Goal: Task Accomplishment & Management: Manage account settings

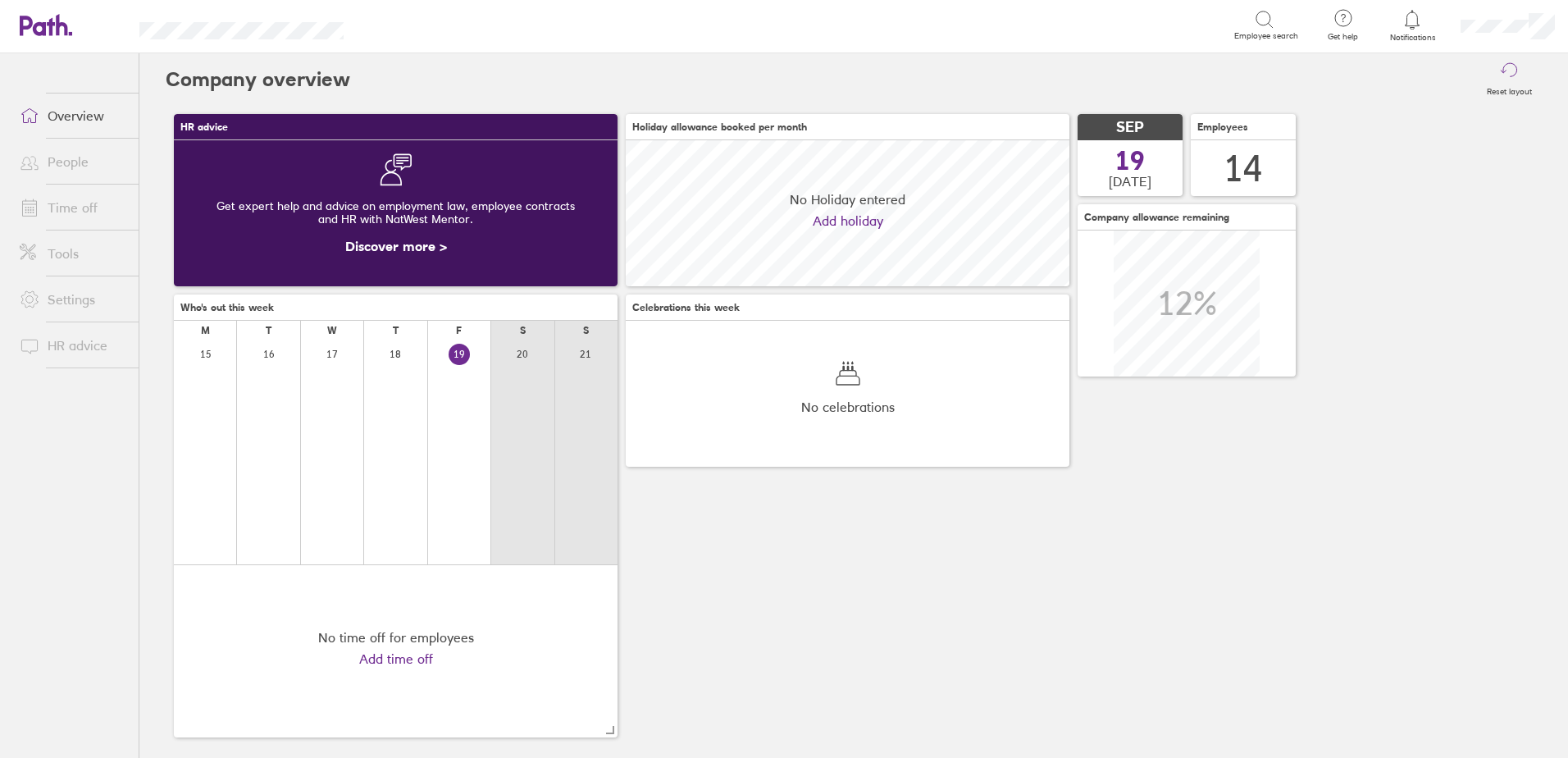
scroll to position [146, 444]
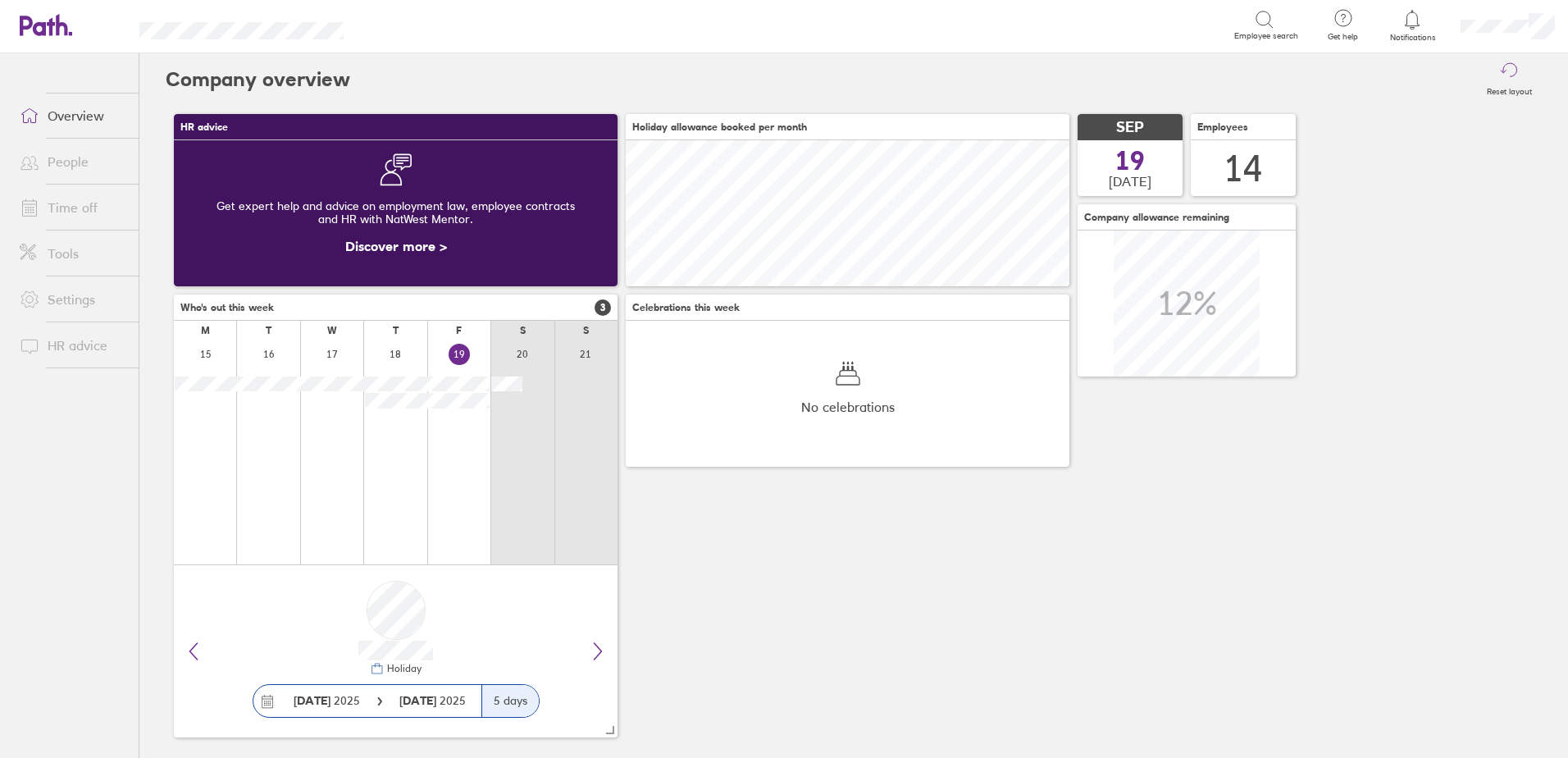
click at [68, 208] on link "Time off" at bounding box center [72, 207] width 132 height 32
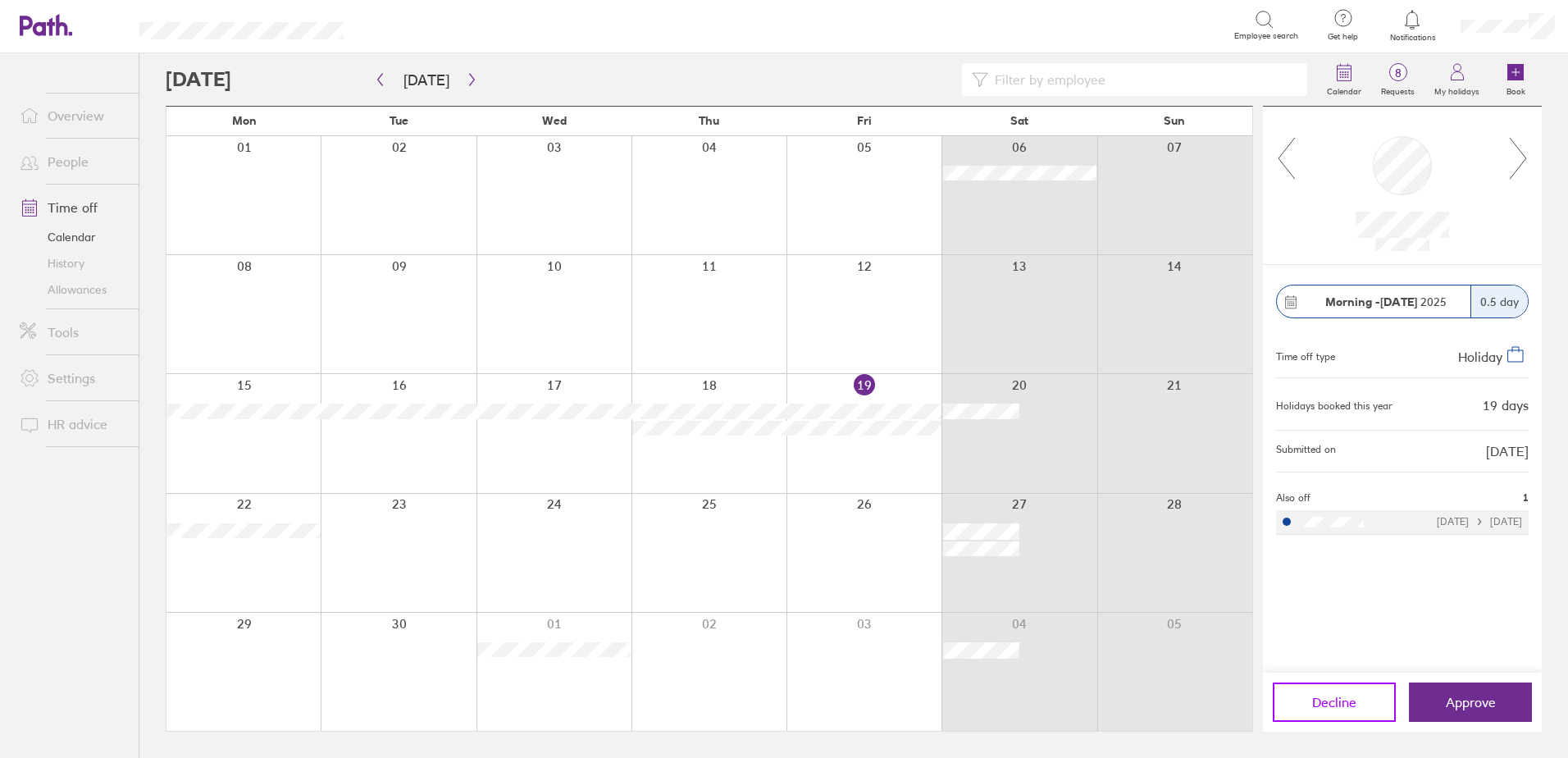
click at [1326, 697] on span "Decline" at bounding box center [1334, 702] width 45 height 15
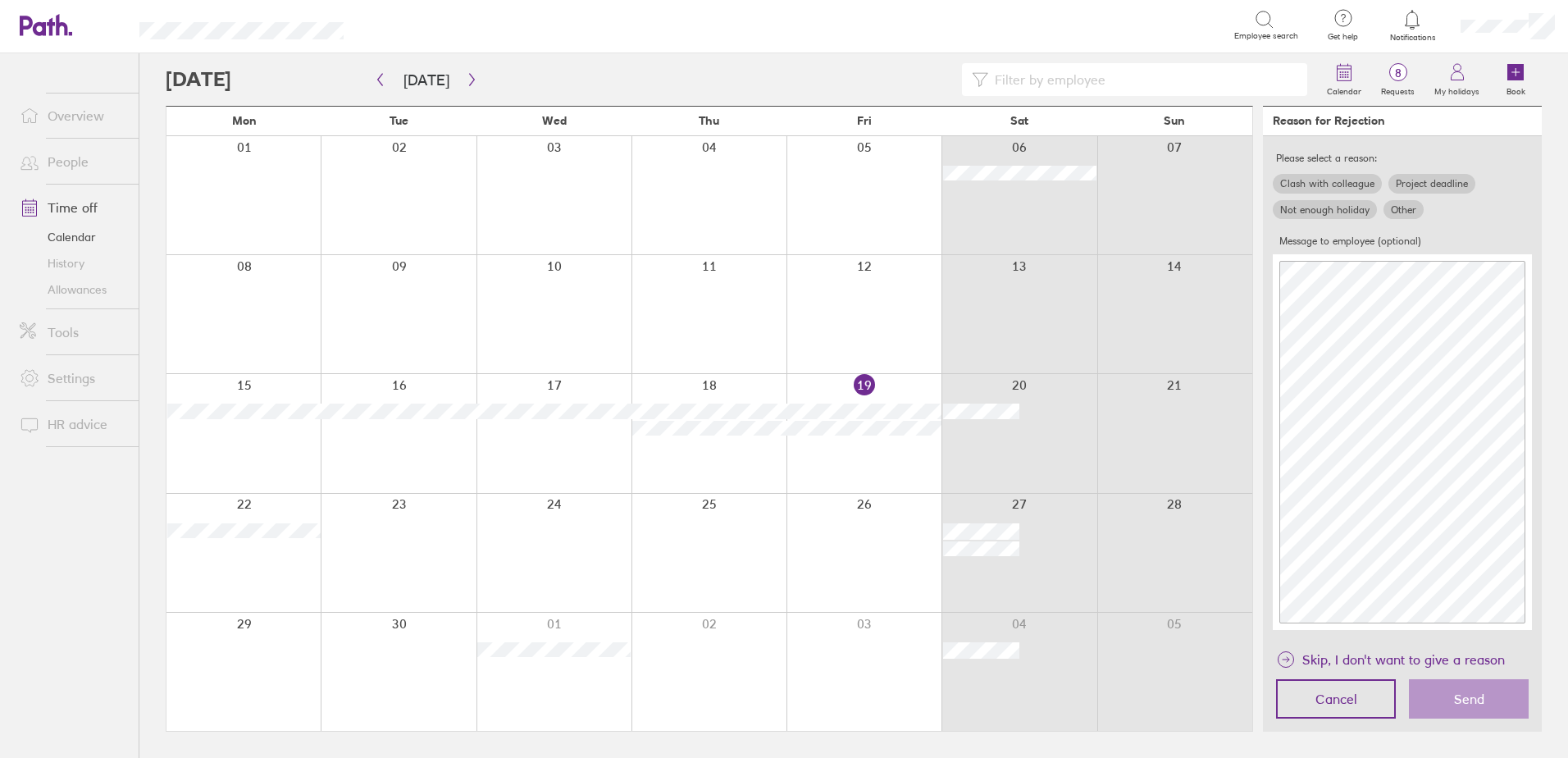
click at [1349, 181] on label "Clash with colleague" at bounding box center [1327, 184] width 109 height 19
click at [0, 0] on input "Clash with colleague" at bounding box center [0, 0] width 0 height 0
click at [1493, 689] on button "Send" at bounding box center [1468, 698] width 120 height 39
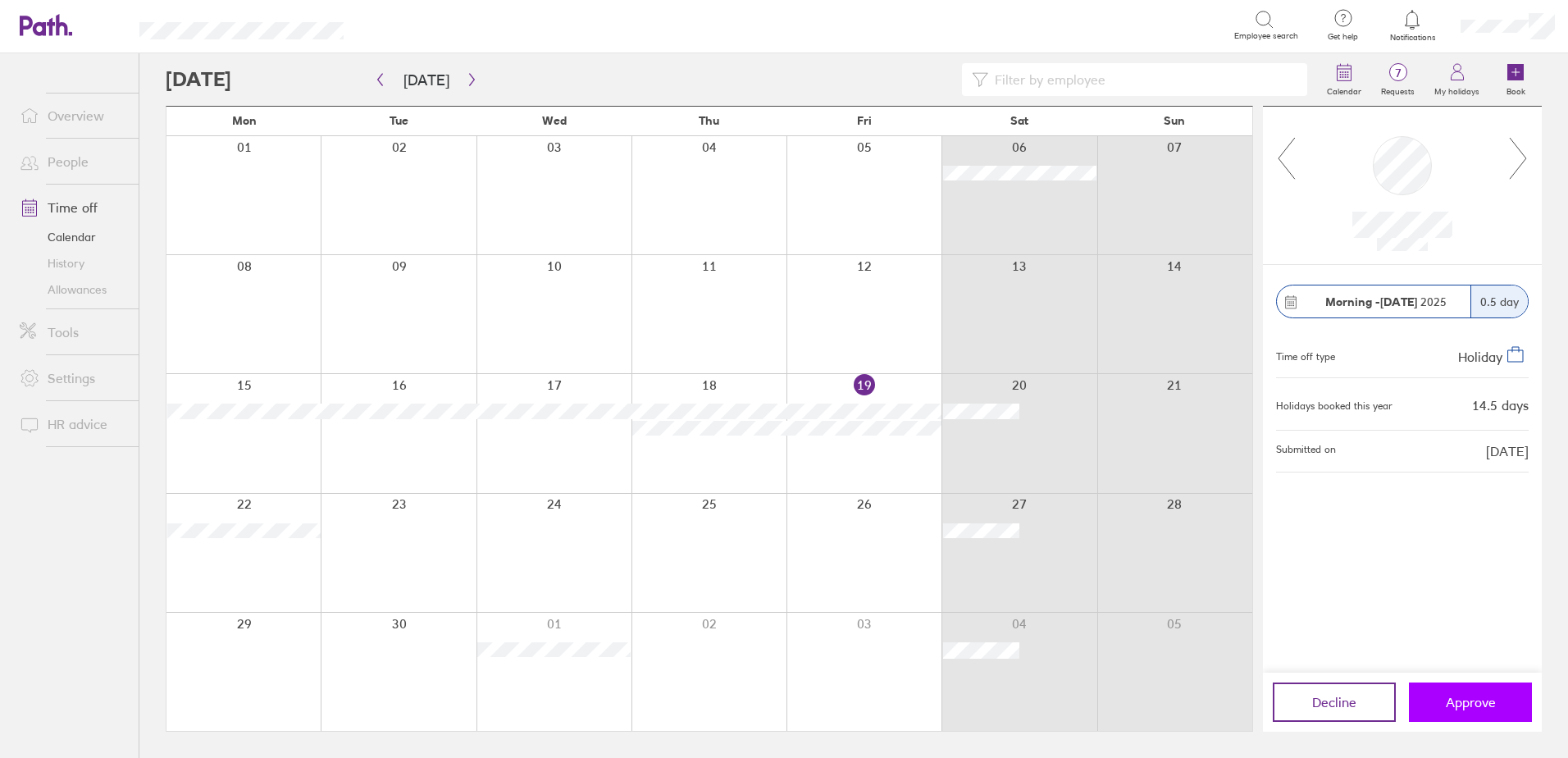
click at [1479, 712] on button "Approve" at bounding box center [1470, 702] width 123 height 39
click at [1496, 698] on button "Approve" at bounding box center [1470, 702] width 123 height 39
click at [466, 78] on icon "button" at bounding box center [472, 79] width 12 height 13
click at [1451, 697] on span "Approve" at bounding box center [1471, 702] width 50 height 15
click at [990, 421] on div at bounding box center [1018, 432] width 155 height 118
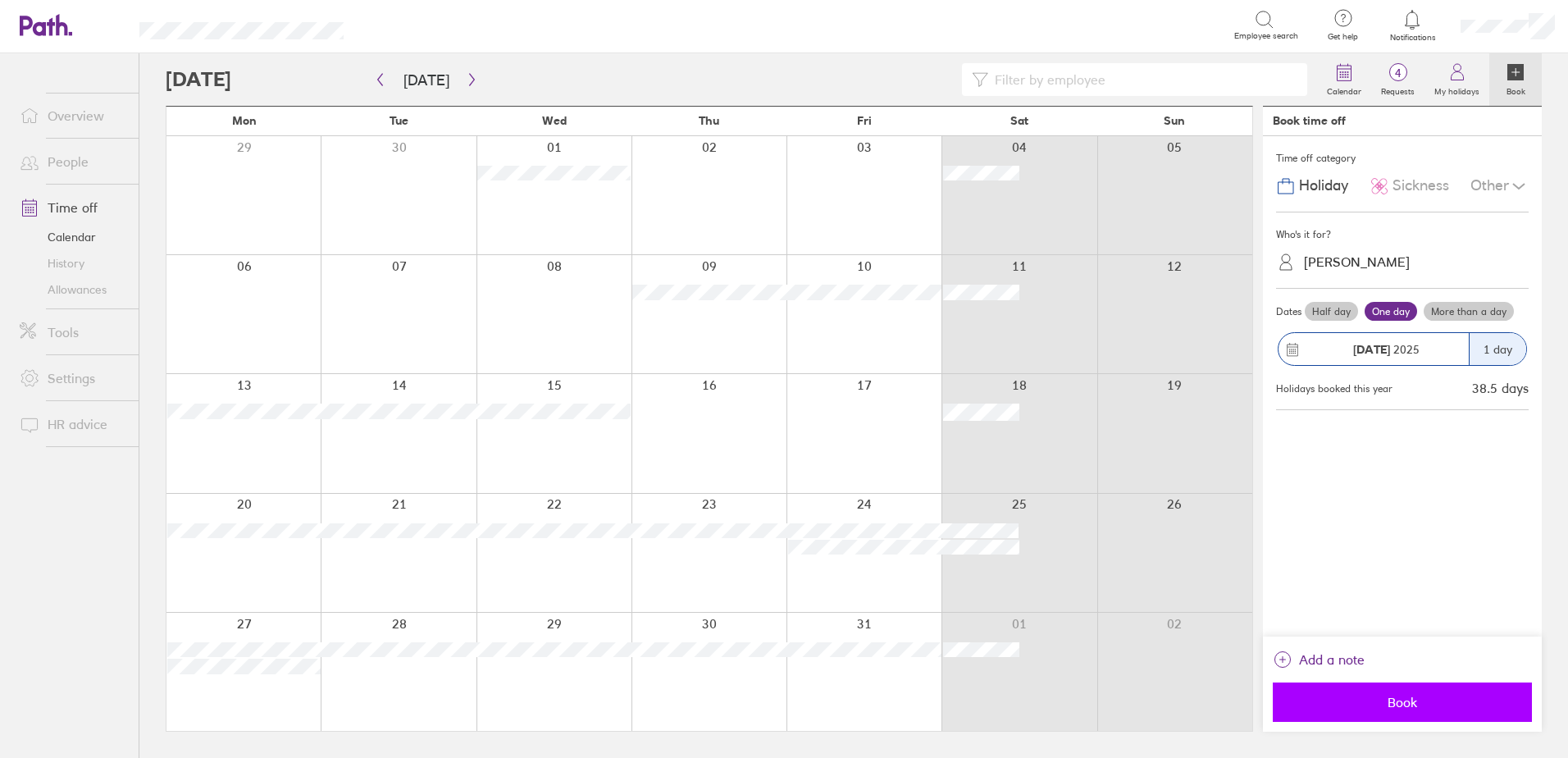
click at [1401, 691] on button "Book" at bounding box center [1403, 702] width 259 height 39
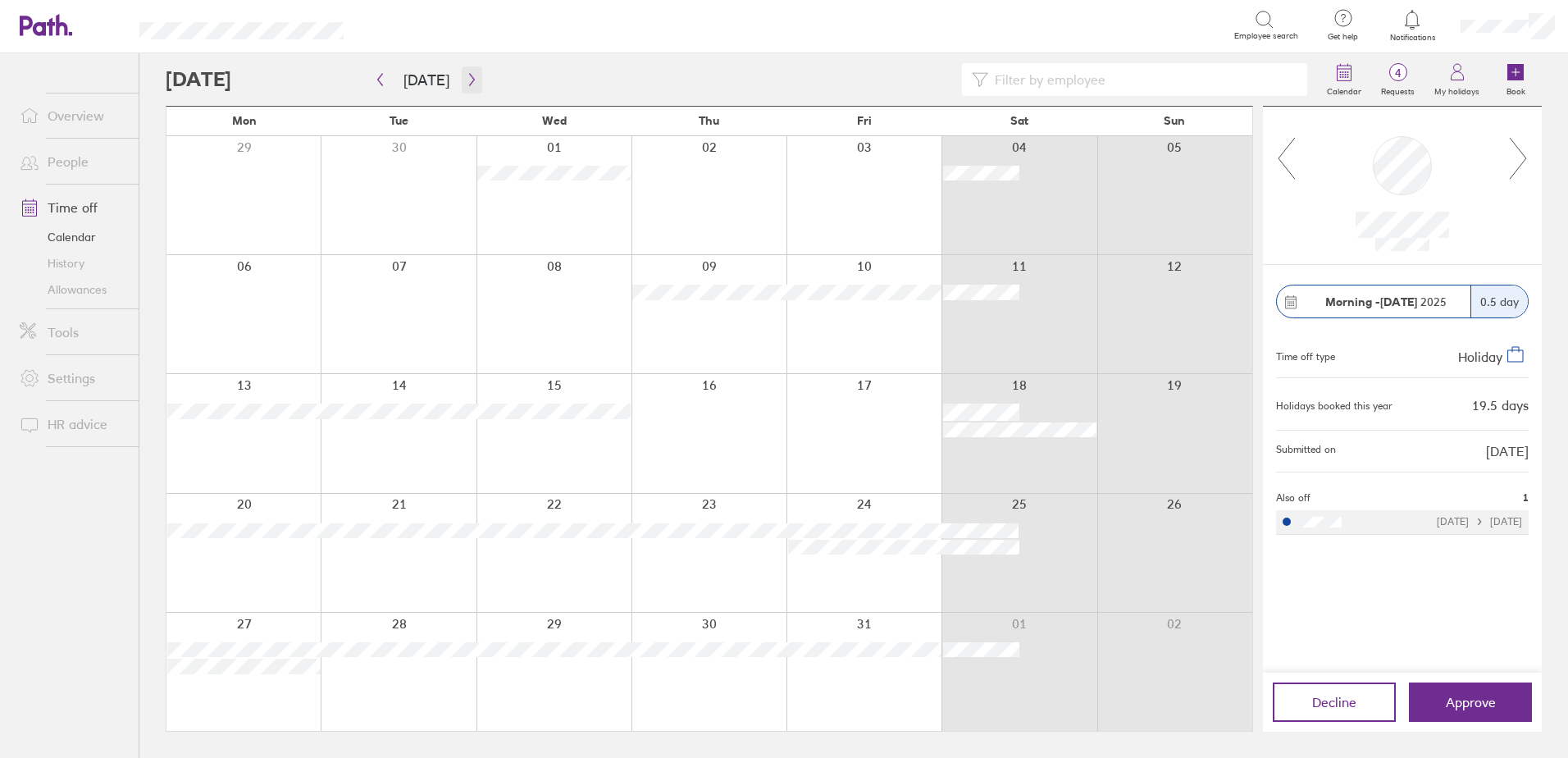
click at [466, 81] on icon "button" at bounding box center [472, 79] width 12 height 13
click at [384, 85] on icon "button" at bounding box center [380, 79] width 12 height 13
click at [472, 81] on icon "button" at bounding box center [472, 79] width 12 height 13
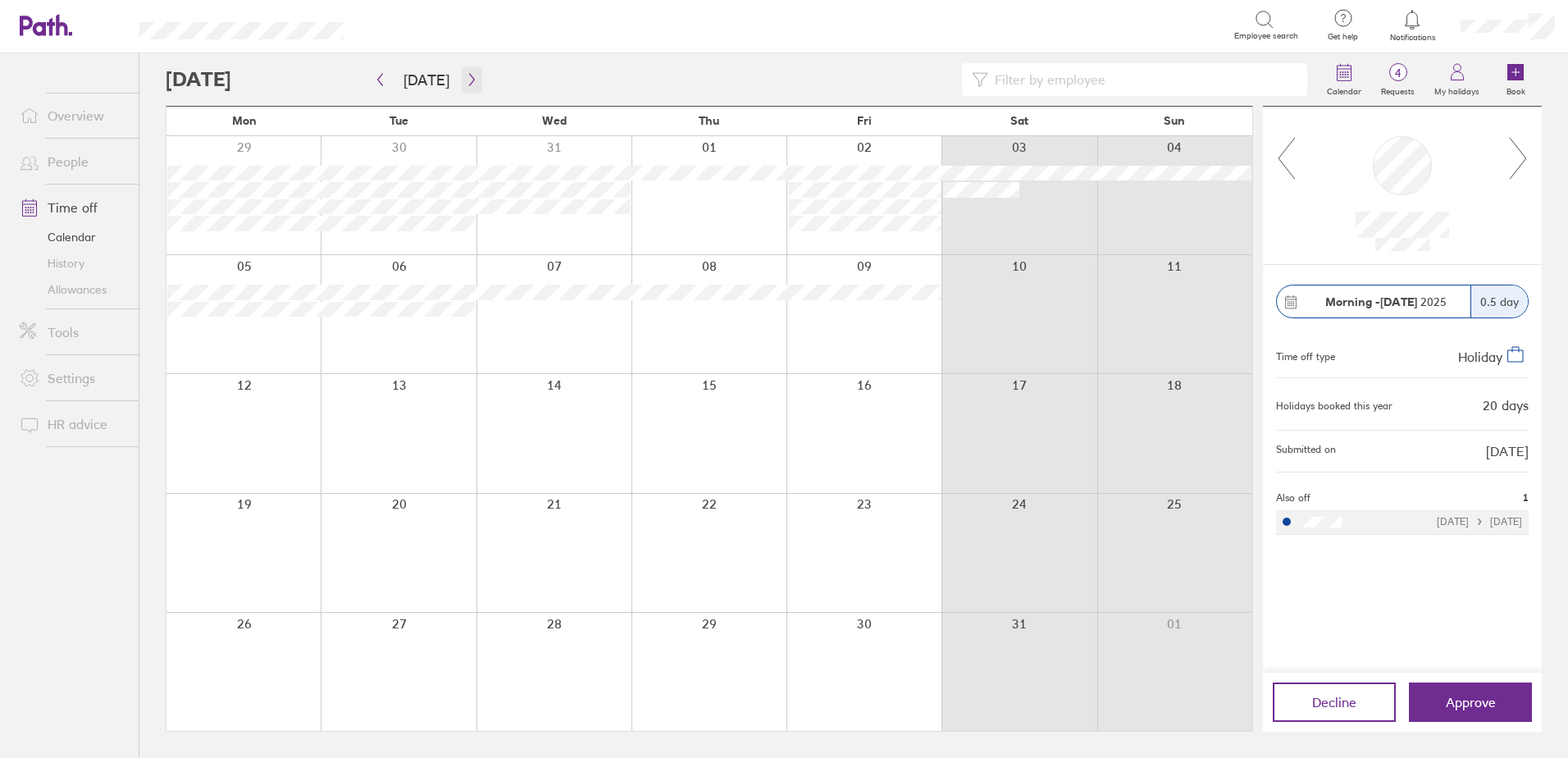
click at [472, 81] on icon "button" at bounding box center [472, 79] width 12 height 13
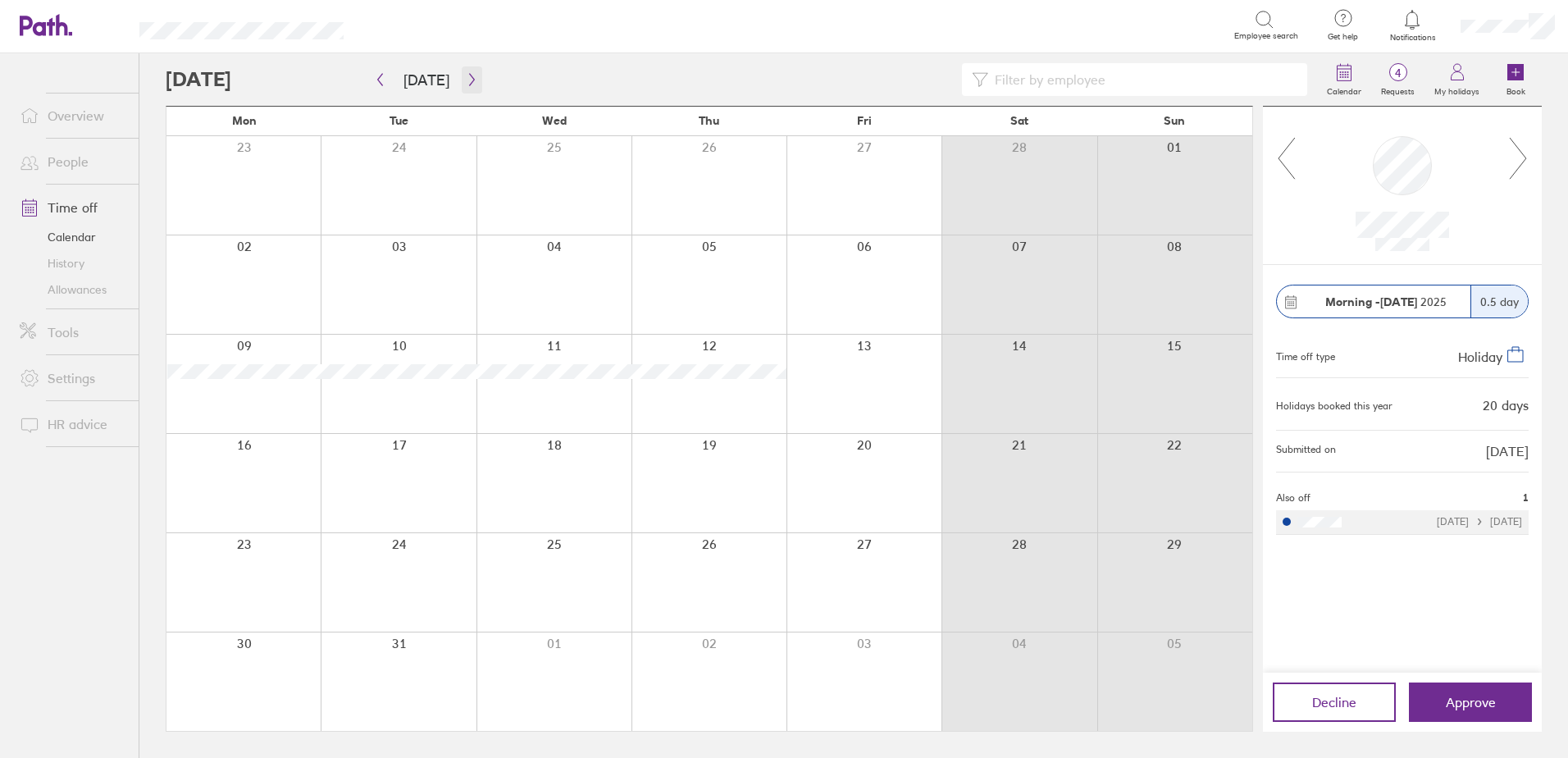
click at [472, 81] on icon "button" at bounding box center [472, 79] width 12 height 13
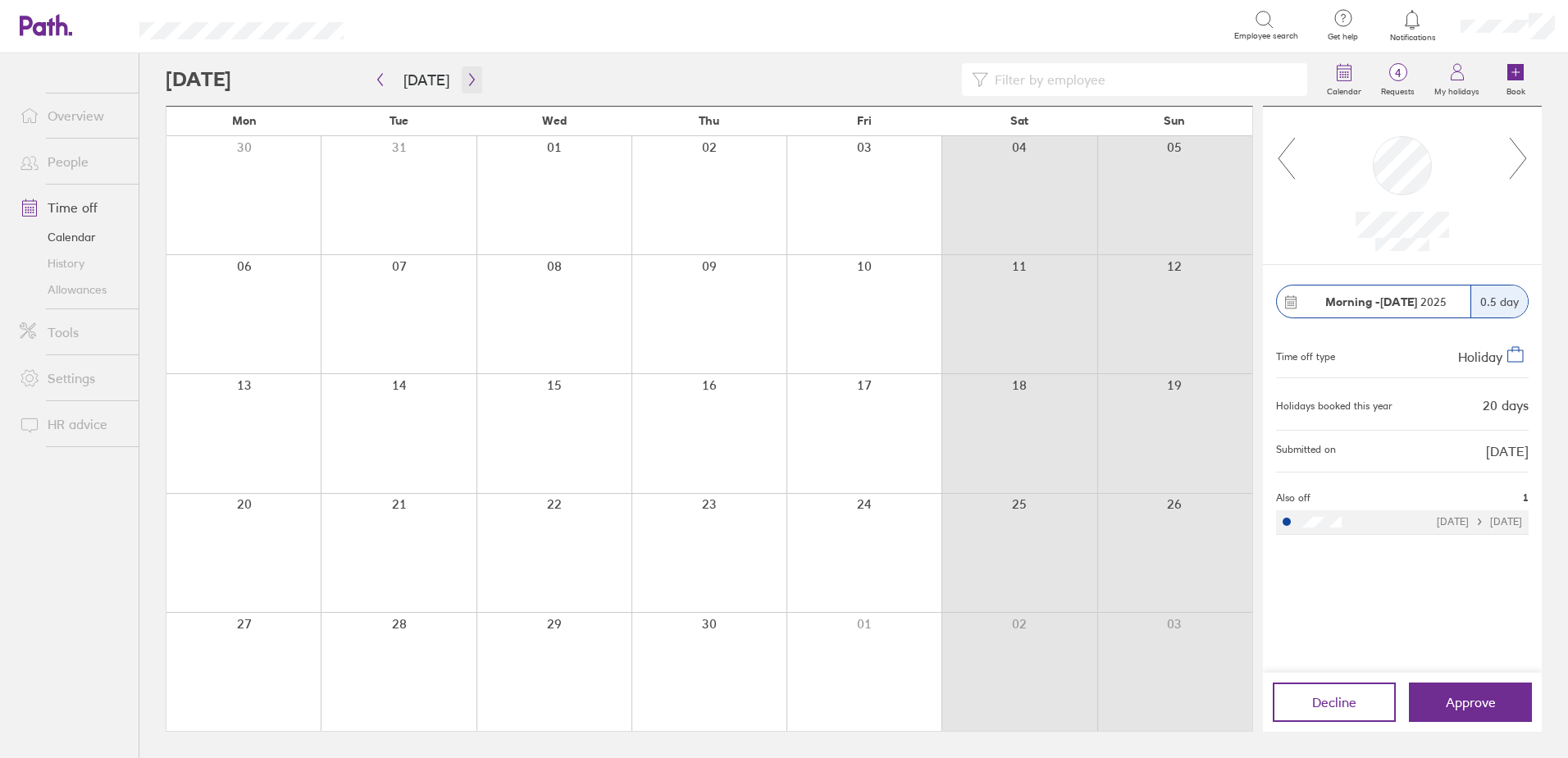
click at [472, 81] on icon "button" at bounding box center [472, 79] width 12 height 13
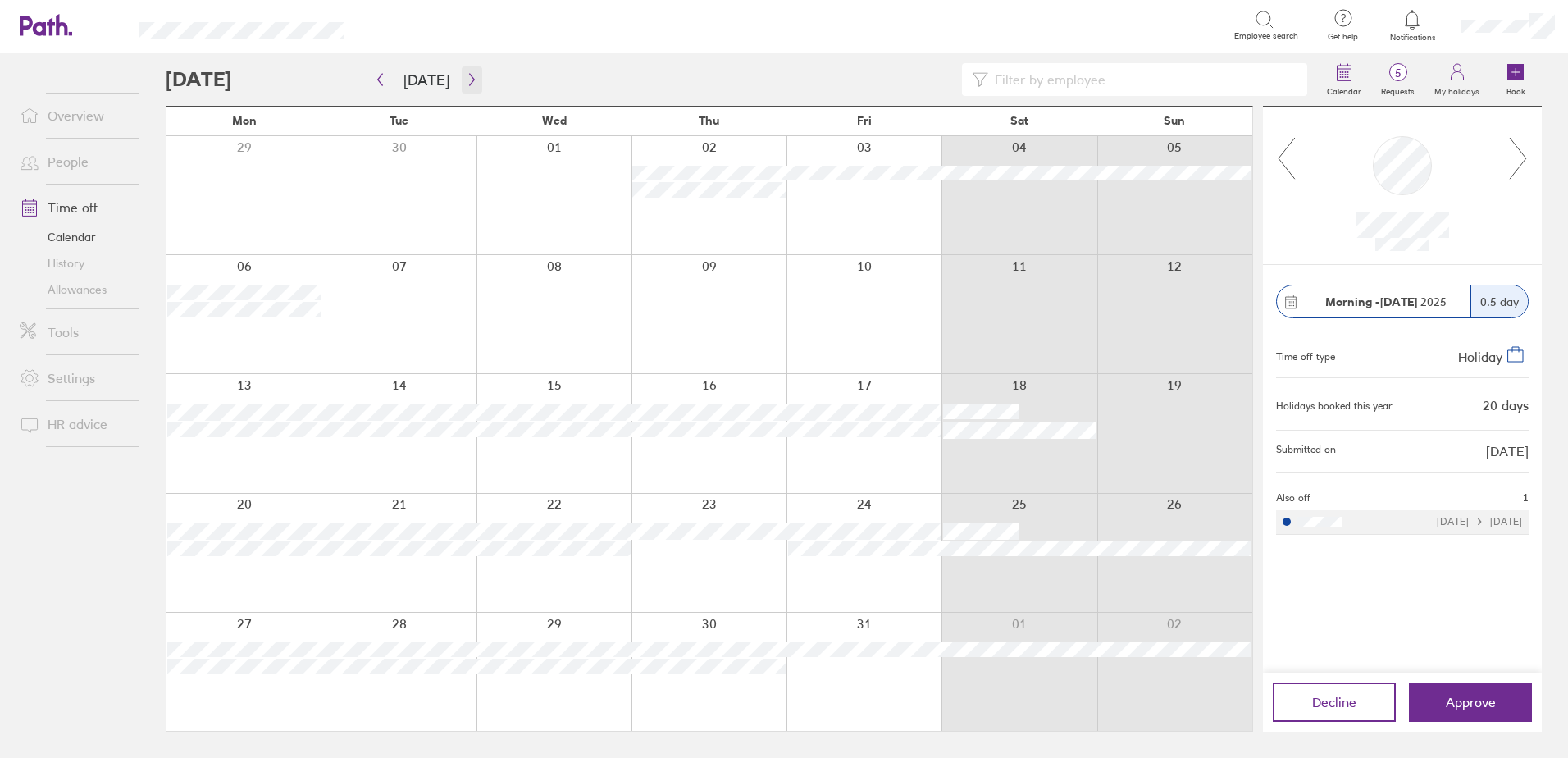
click at [472, 81] on icon "button" at bounding box center [472, 79] width 12 height 13
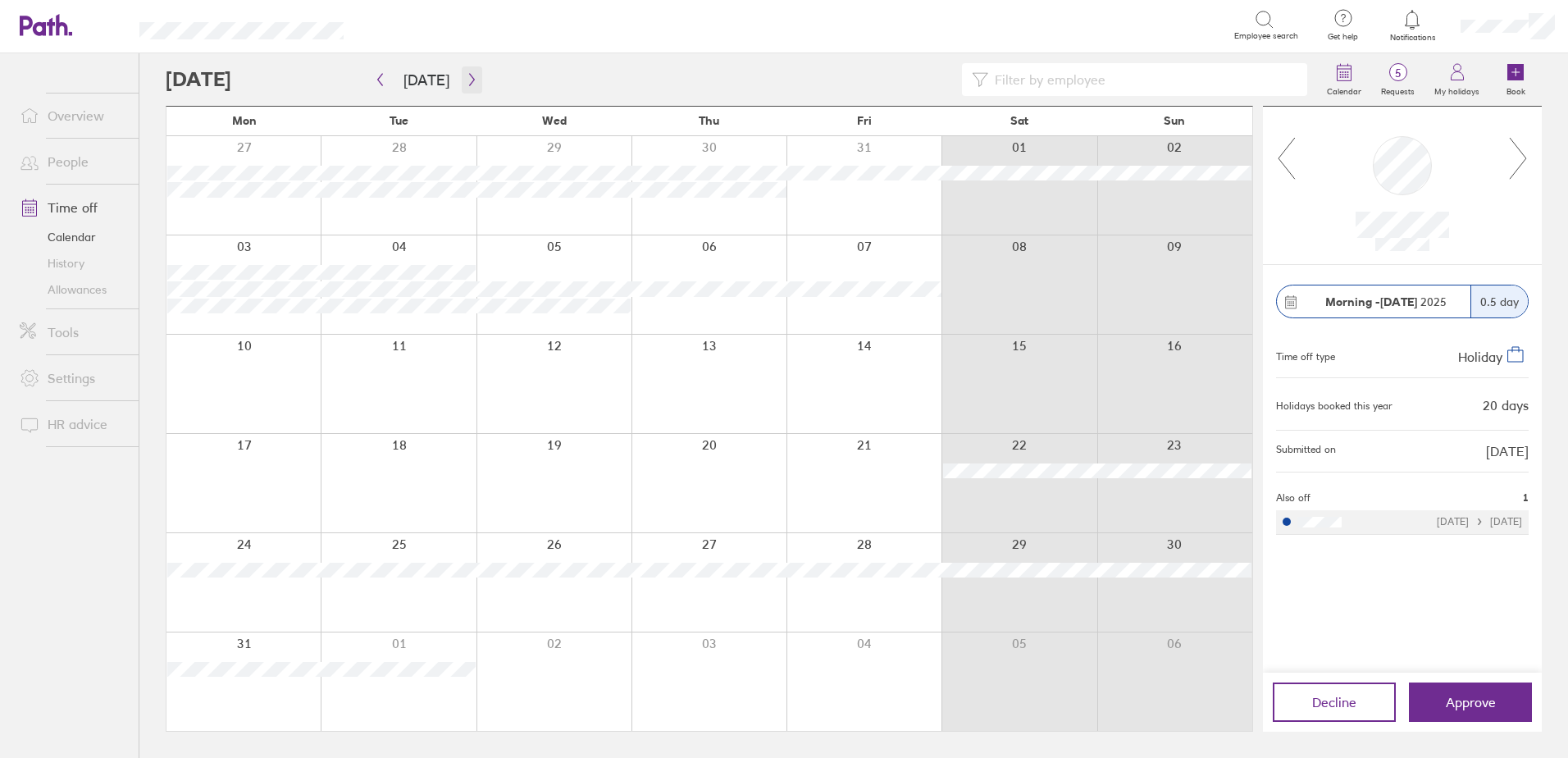
click at [472, 80] on icon "button" at bounding box center [472, 79] width 12 height 13
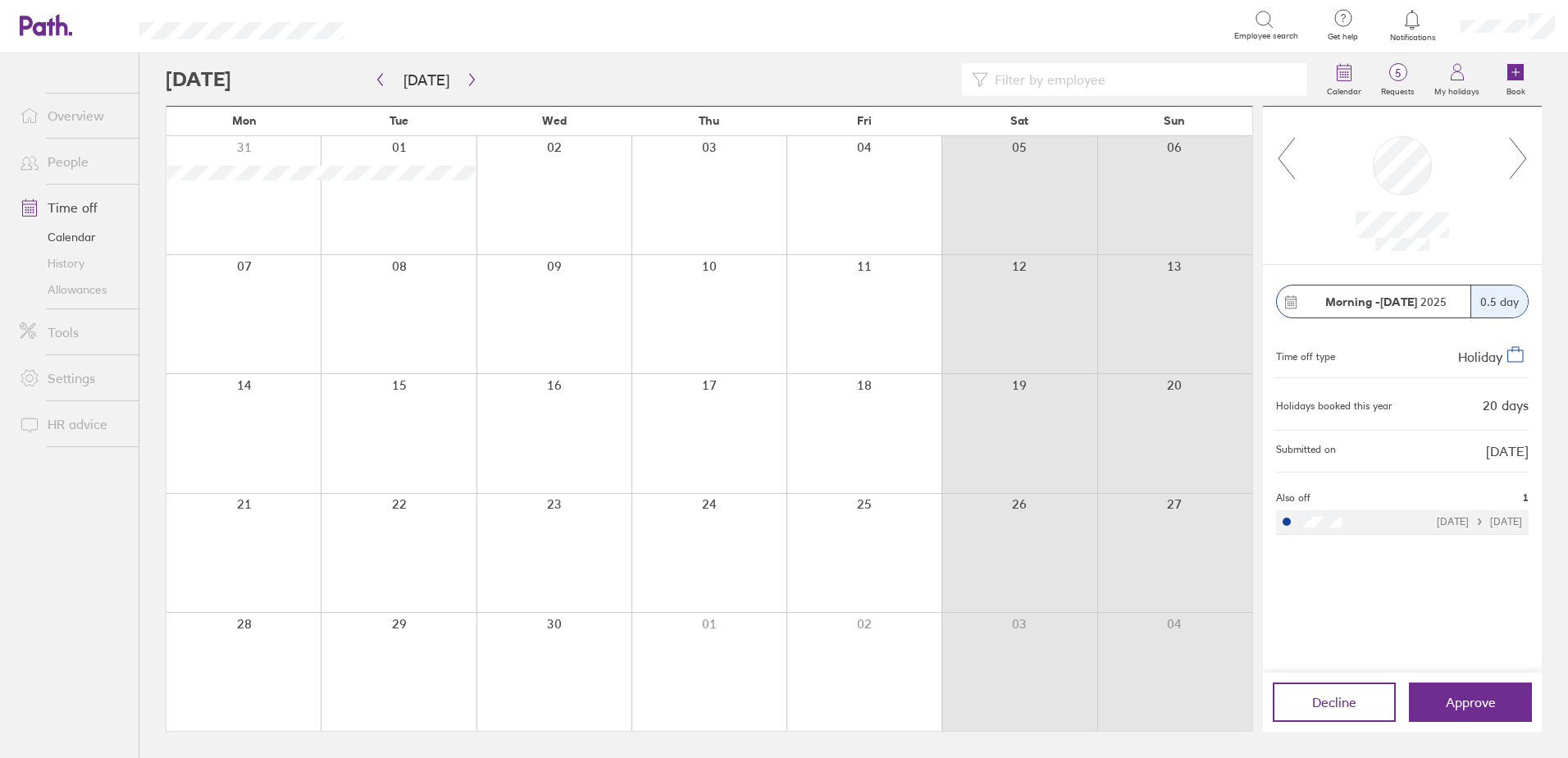
click at [1406, 19] on icon at bounding box center [1412, 19] width 19 height 19
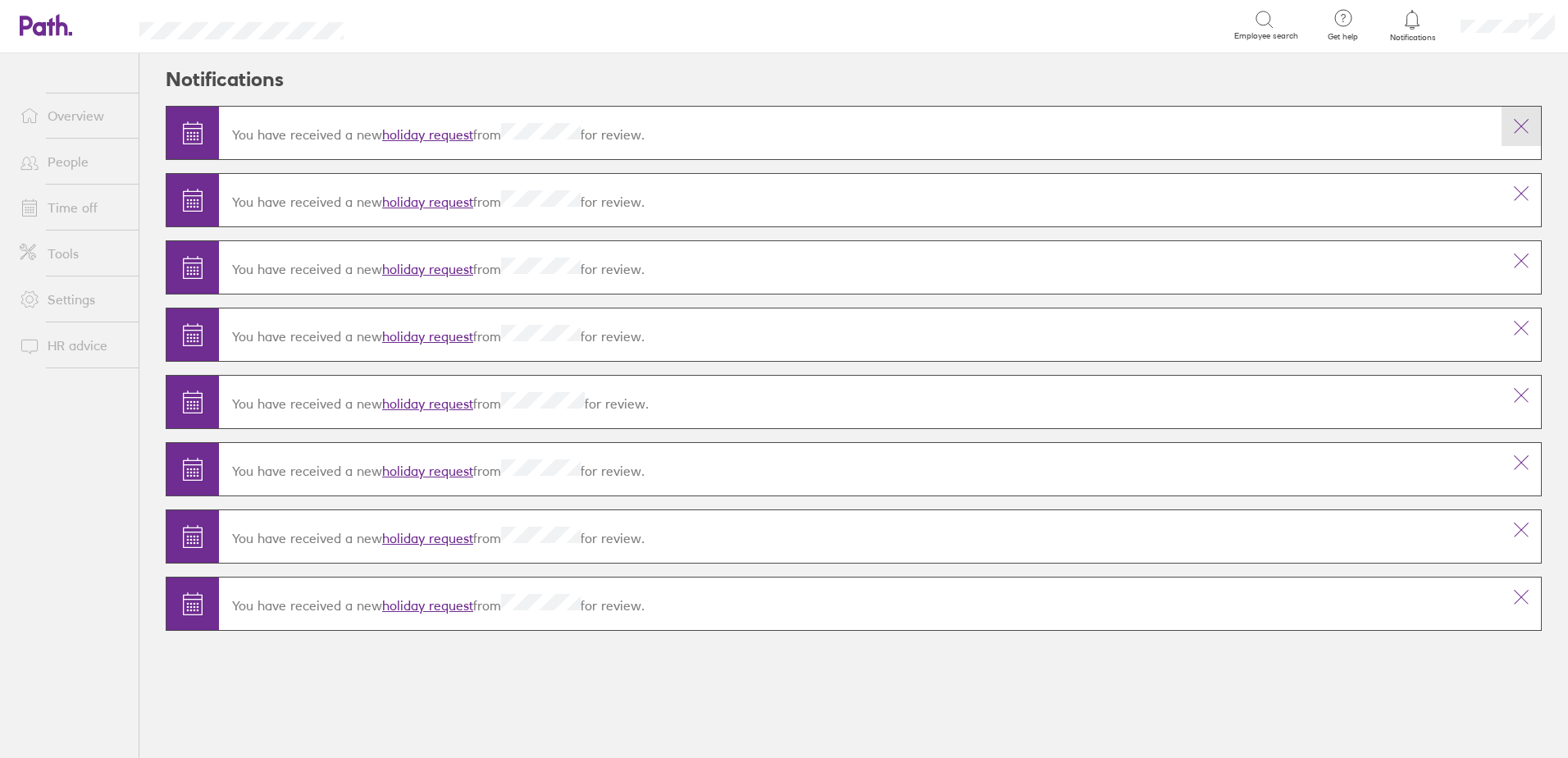
click at [1512, 126] on icon at bounding box center [1521, 126] width 19 height 19
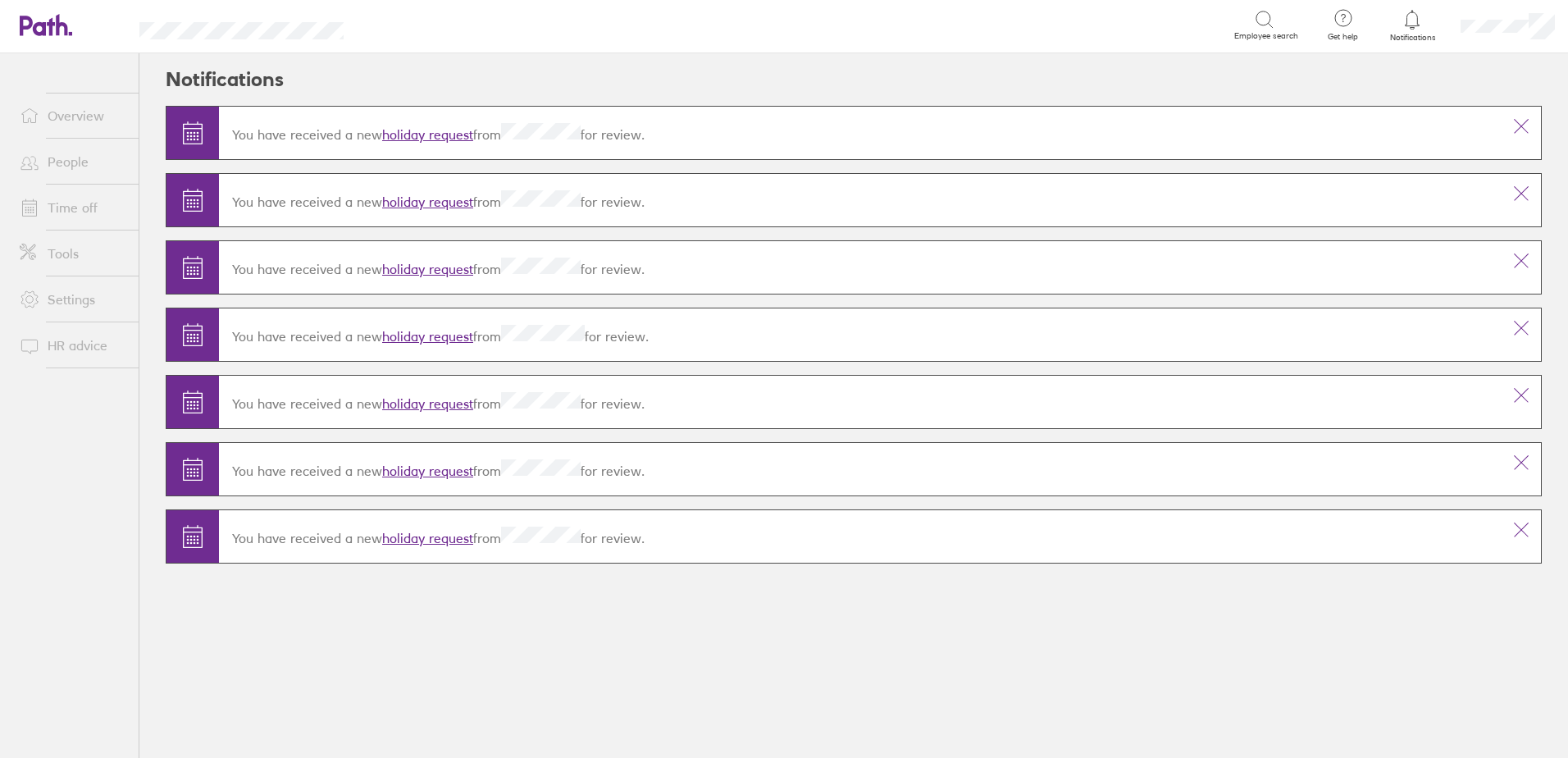
click at [1512, 126] on icon at bounding box center [1521, 126] width 19 height 19
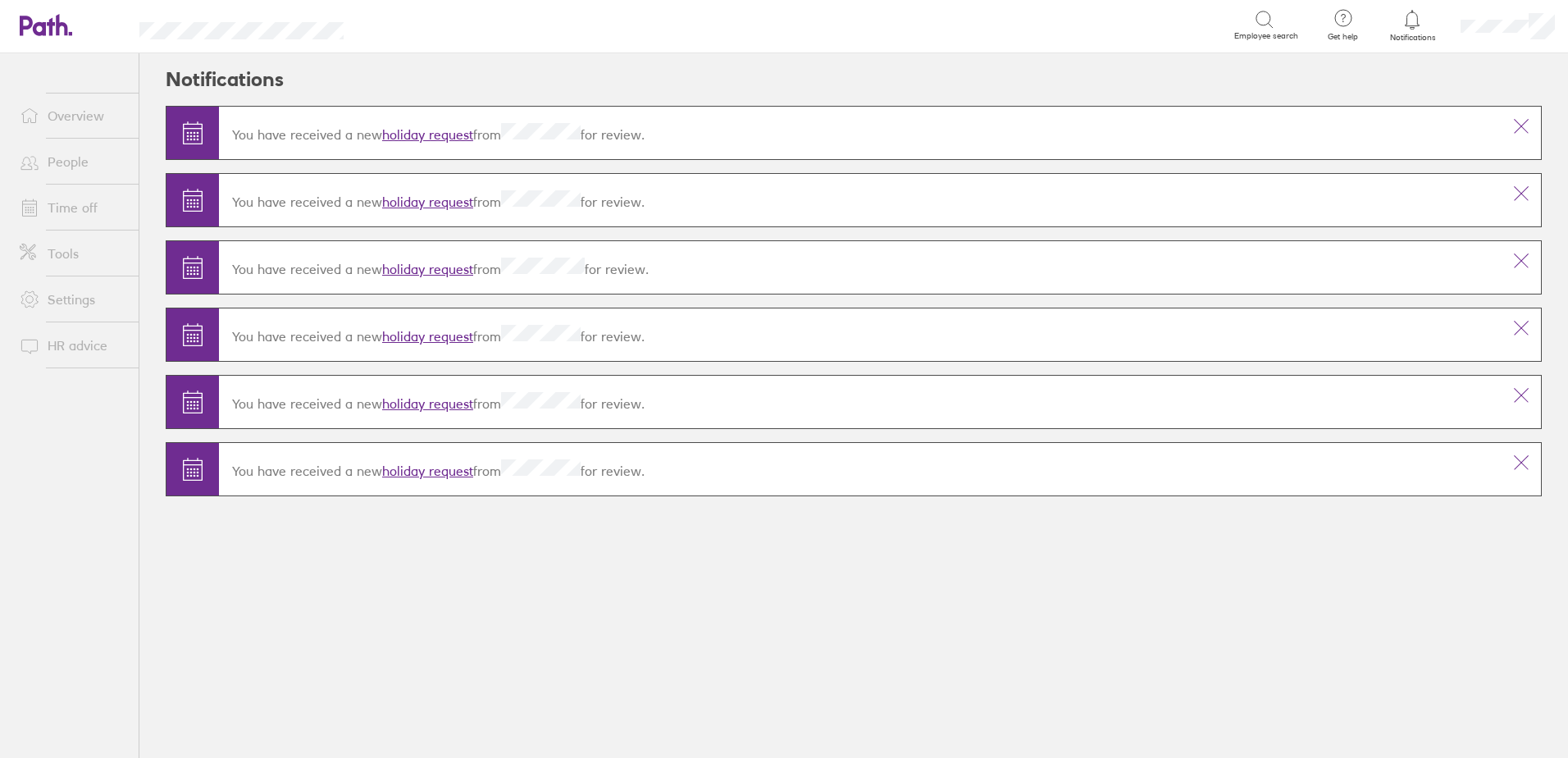
click at [1512, 126] on icon at bounding box center [1521, 126] width 19 height 19
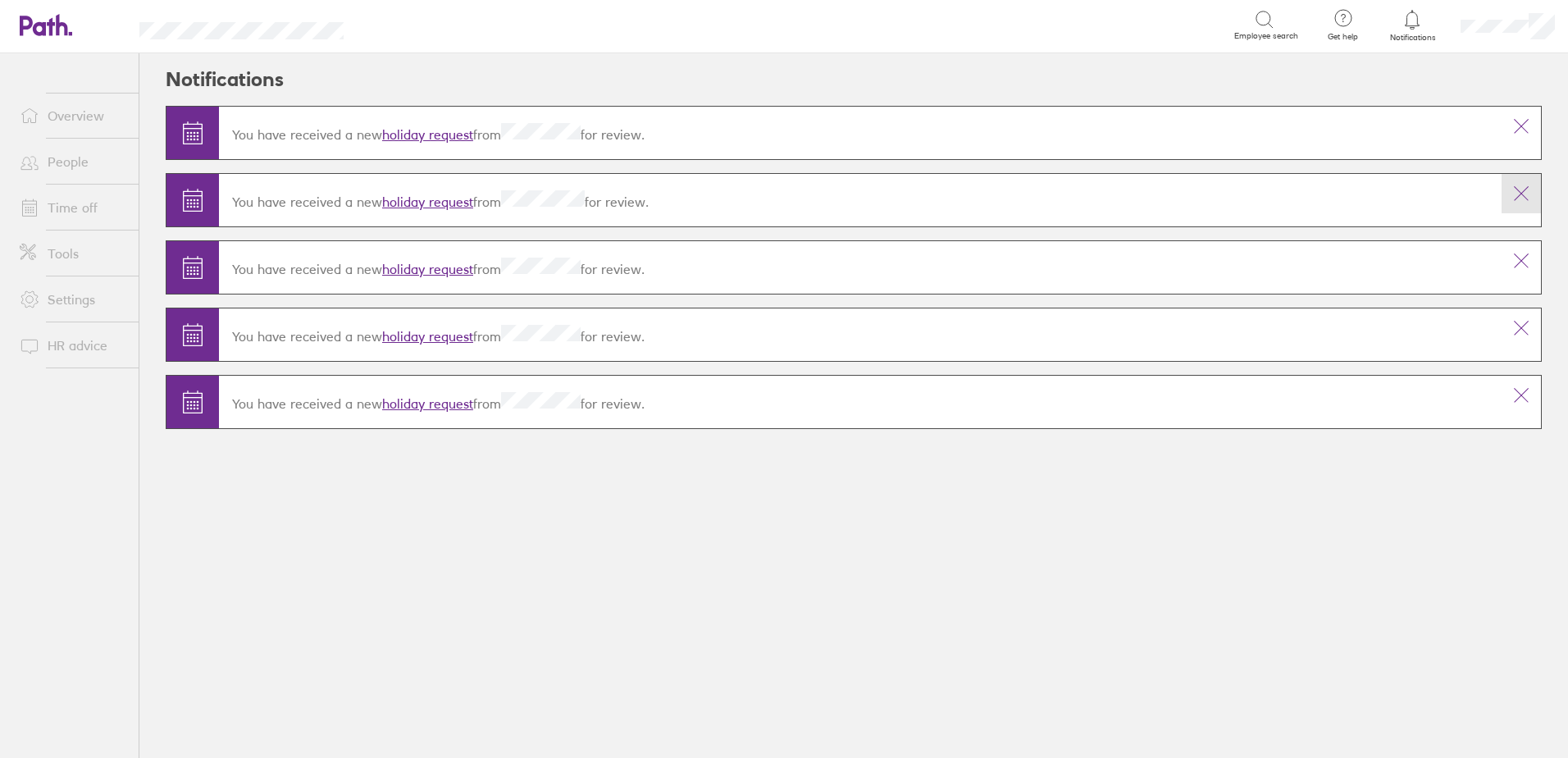
click at [1511, 200] on icon at bounding box center [1521, 193] width 19 height 19
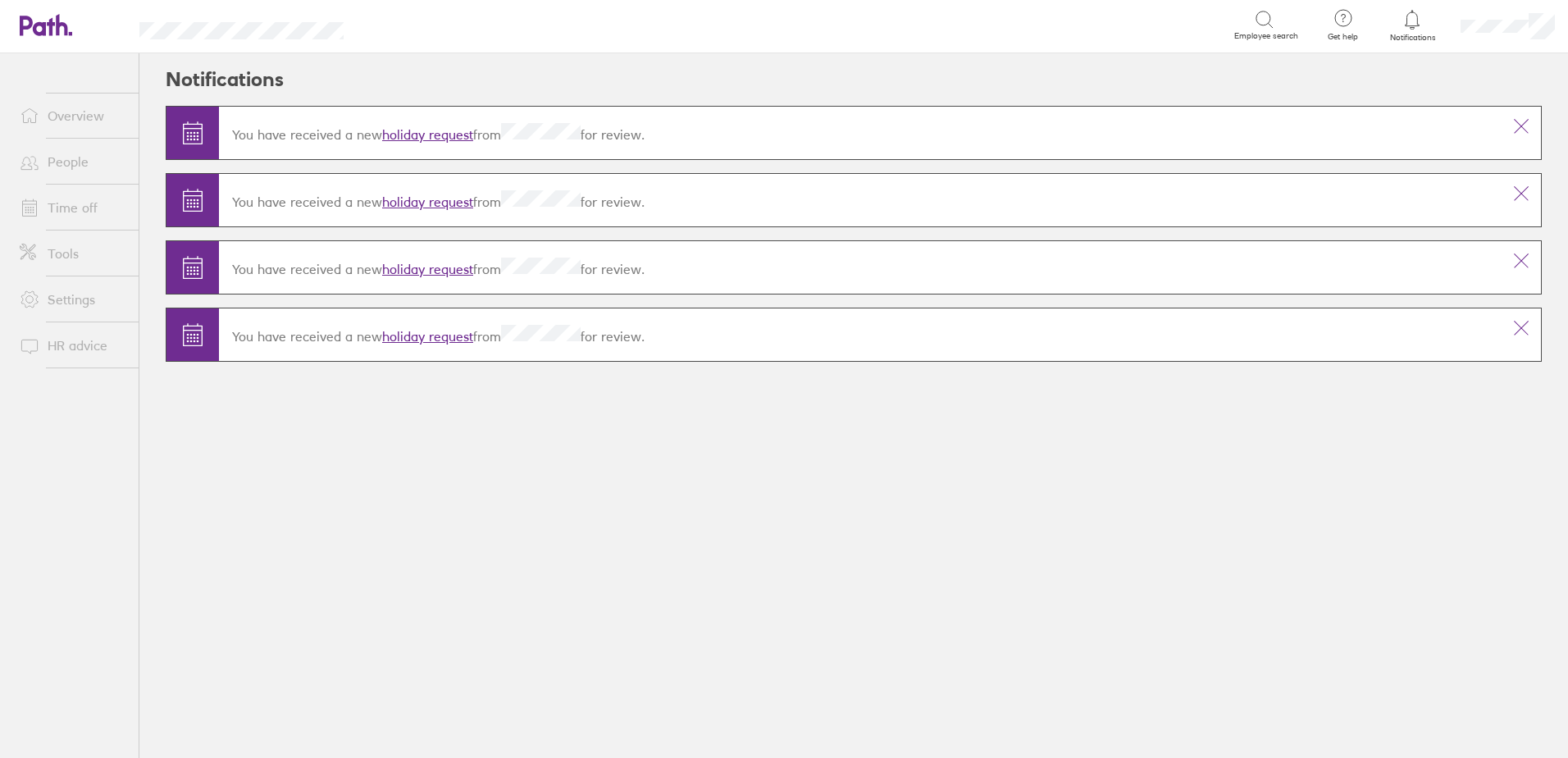
click at [434, 137] on link "holiday request" at bounding box center [428, 134] width 91 height 17
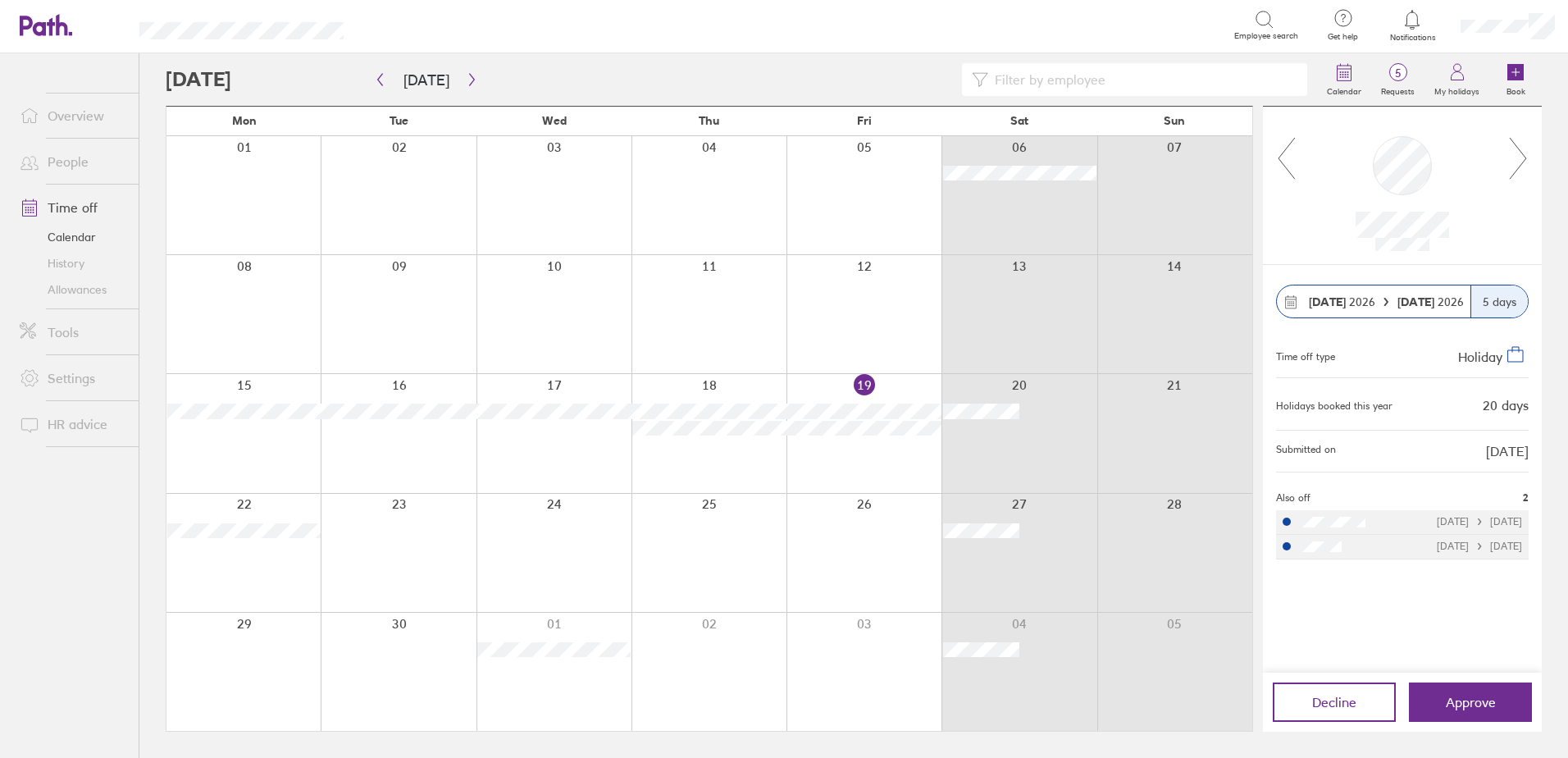
click at [61, 166] on link "People" at bounding box center [72, 161] width 132 height 32
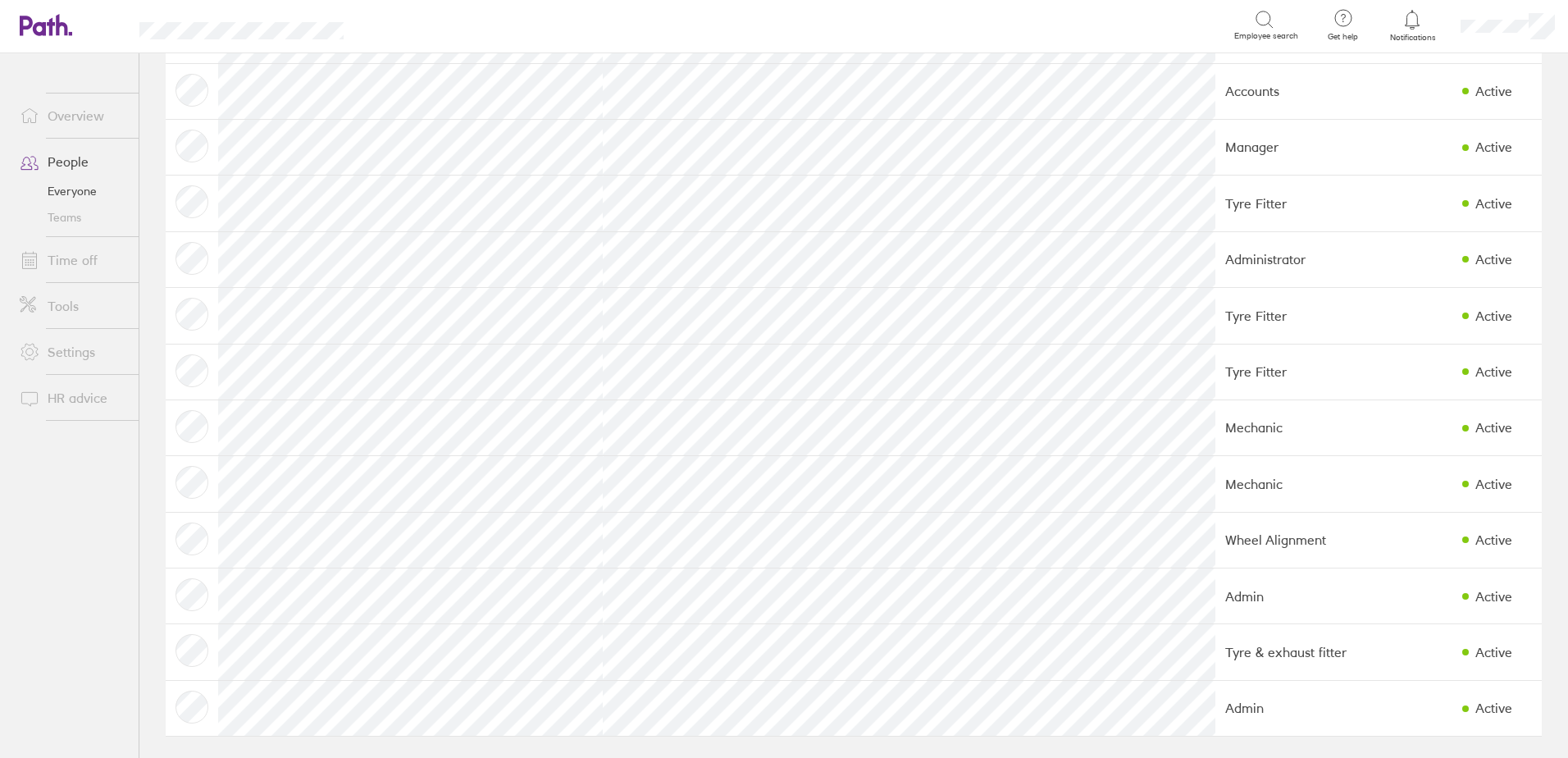
scroll to position [199, 0]
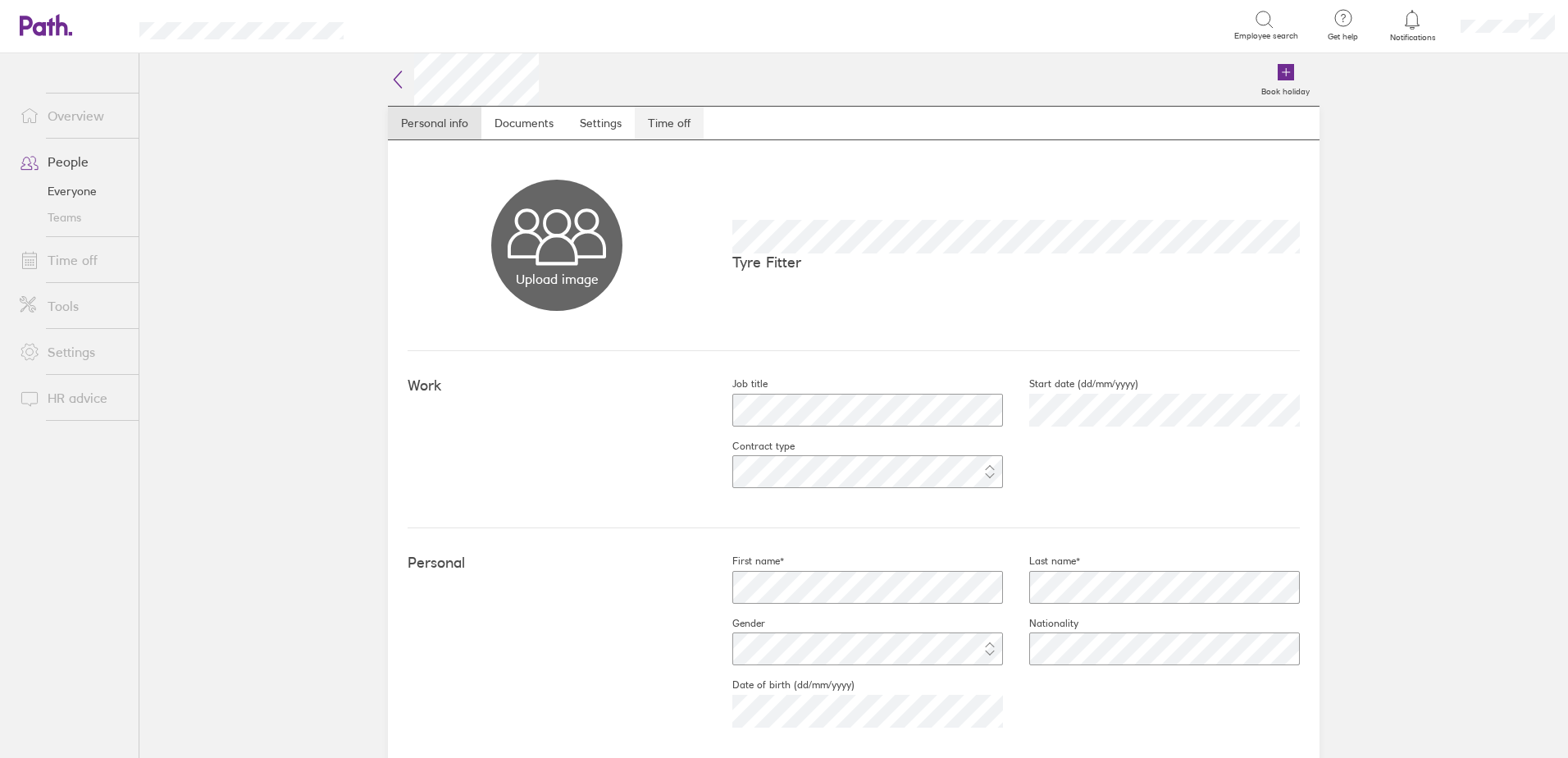
click at [653, 123] on link "Time off" at bounding box center [668, 123] width 69 height 32
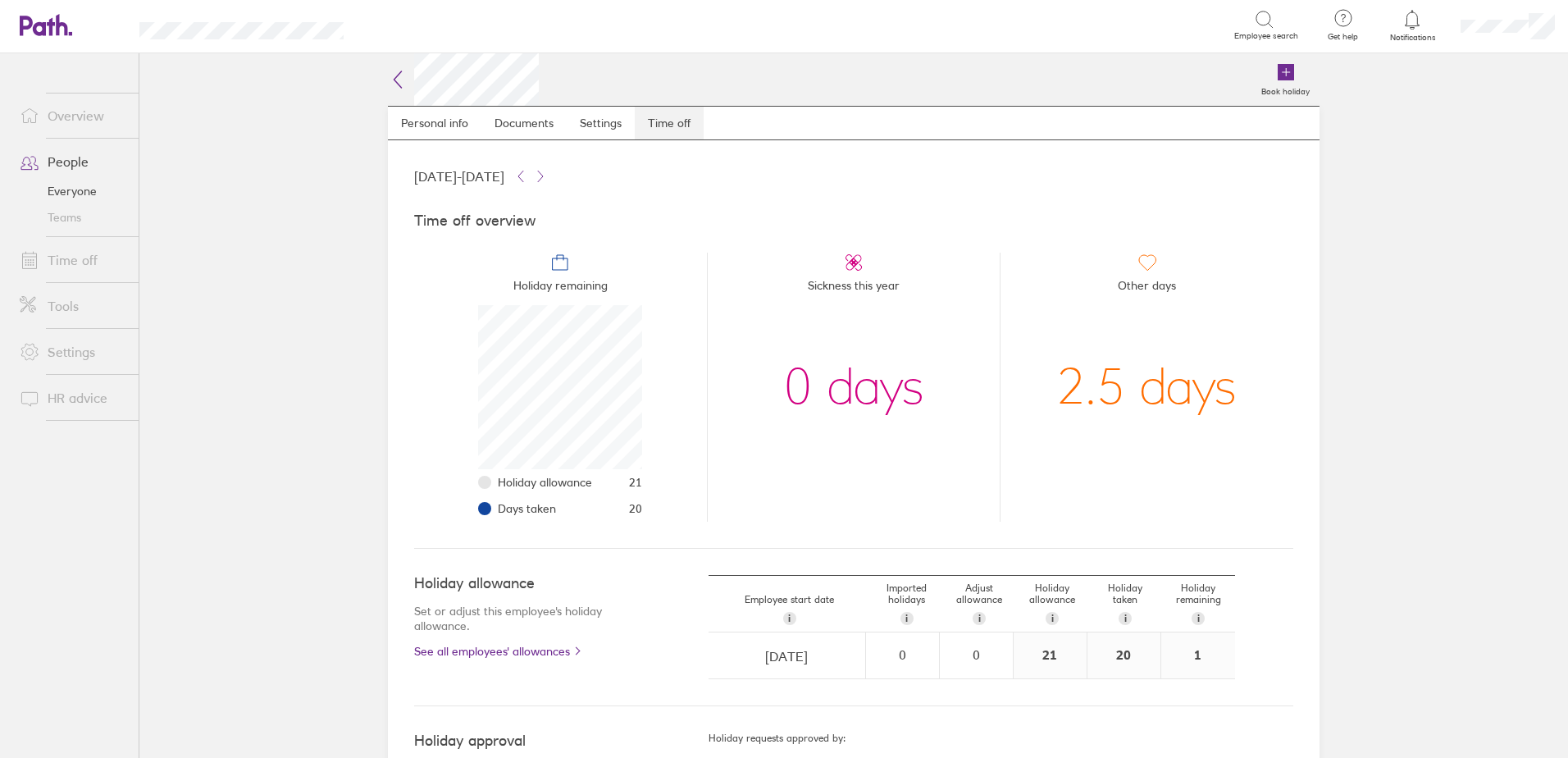
scroll to position [164, 164]
click at [70, 263] on link "Time off" at bounding box center [72, 259] width 132 height 32
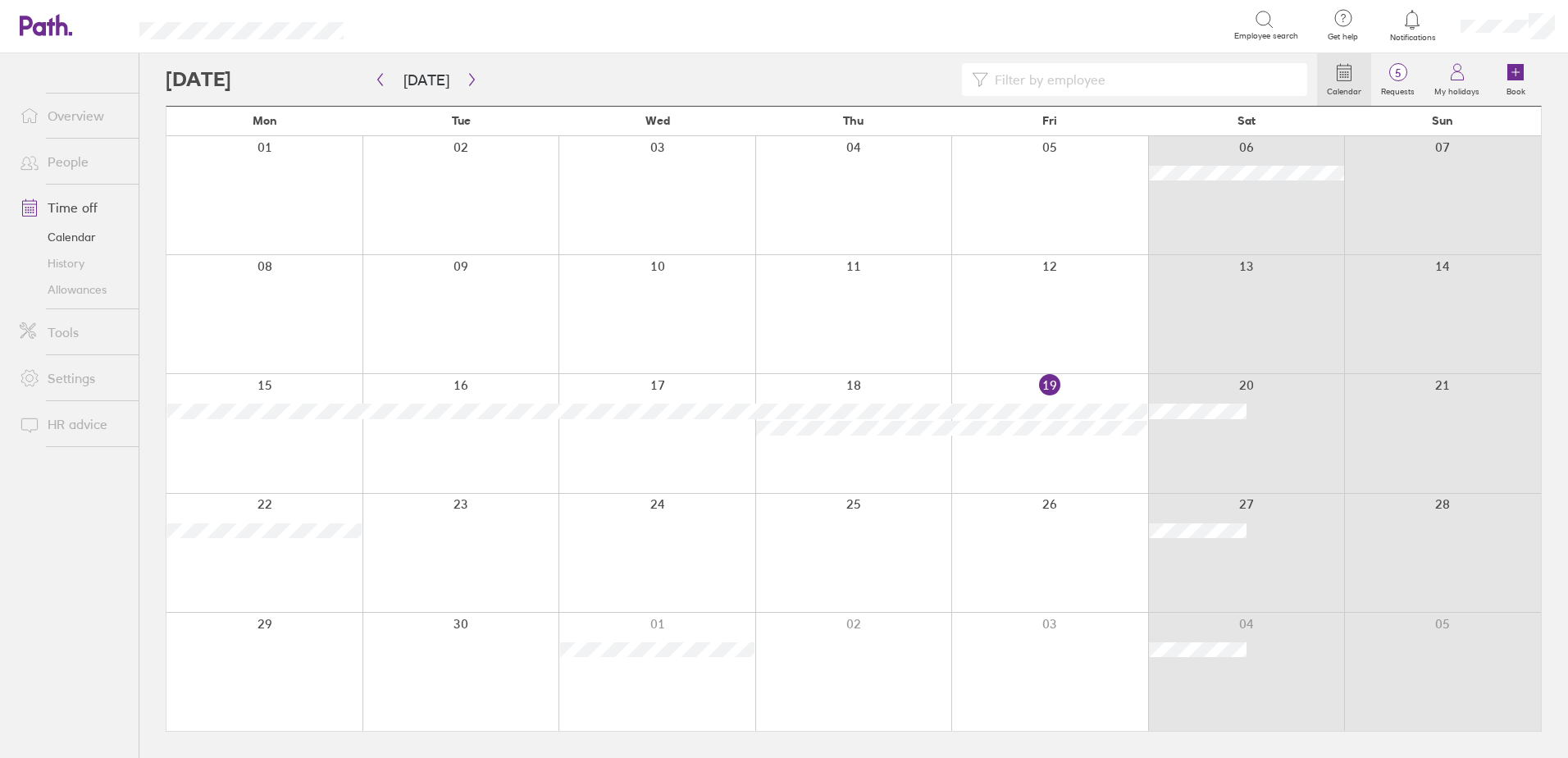
click at [85, 161] on link "People" at bounding box center [72, 161] width 132 height 32
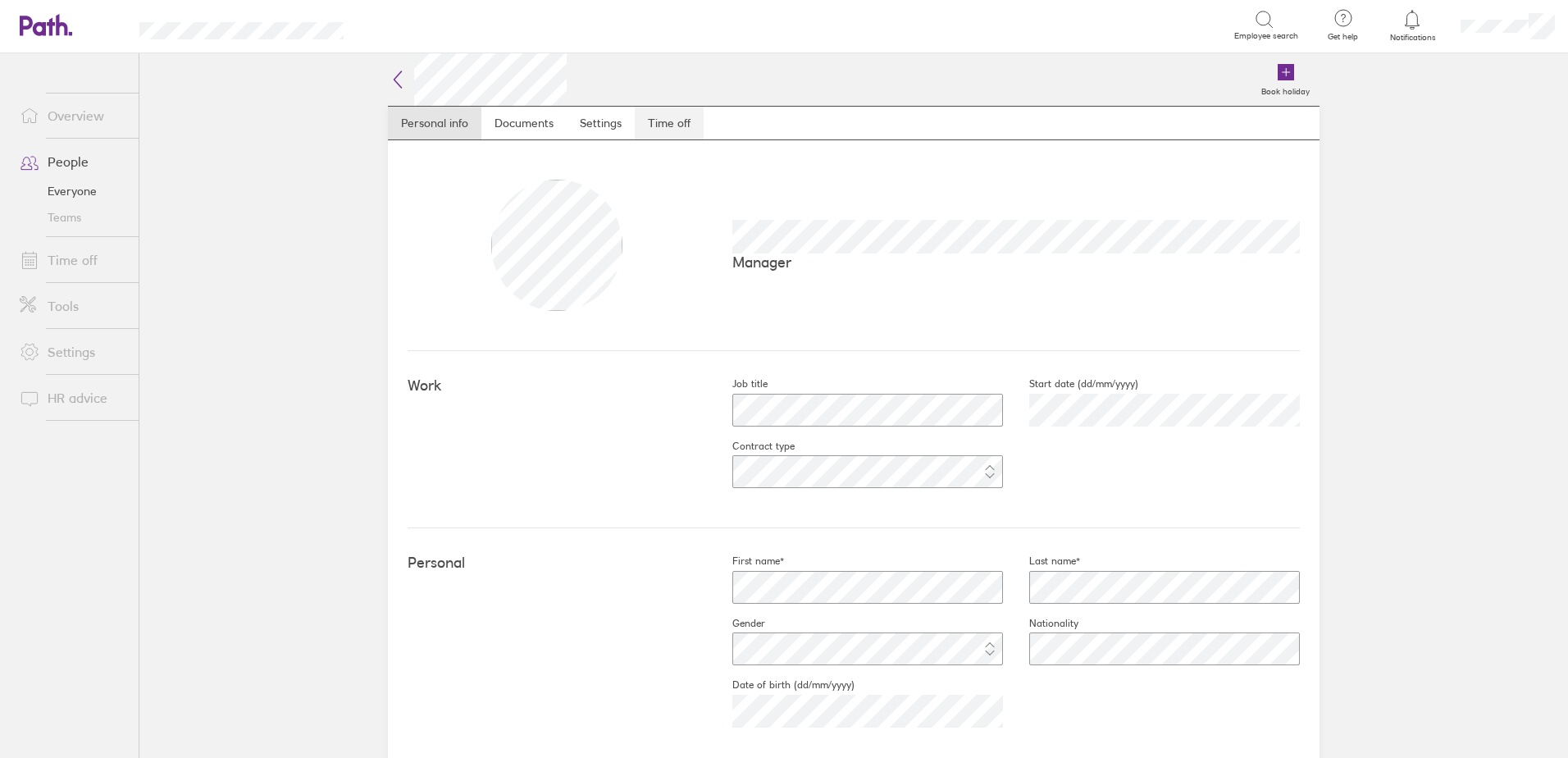
click at [670, 119] on link "Time off" at bounding box center [668, 123] width 69 height 32
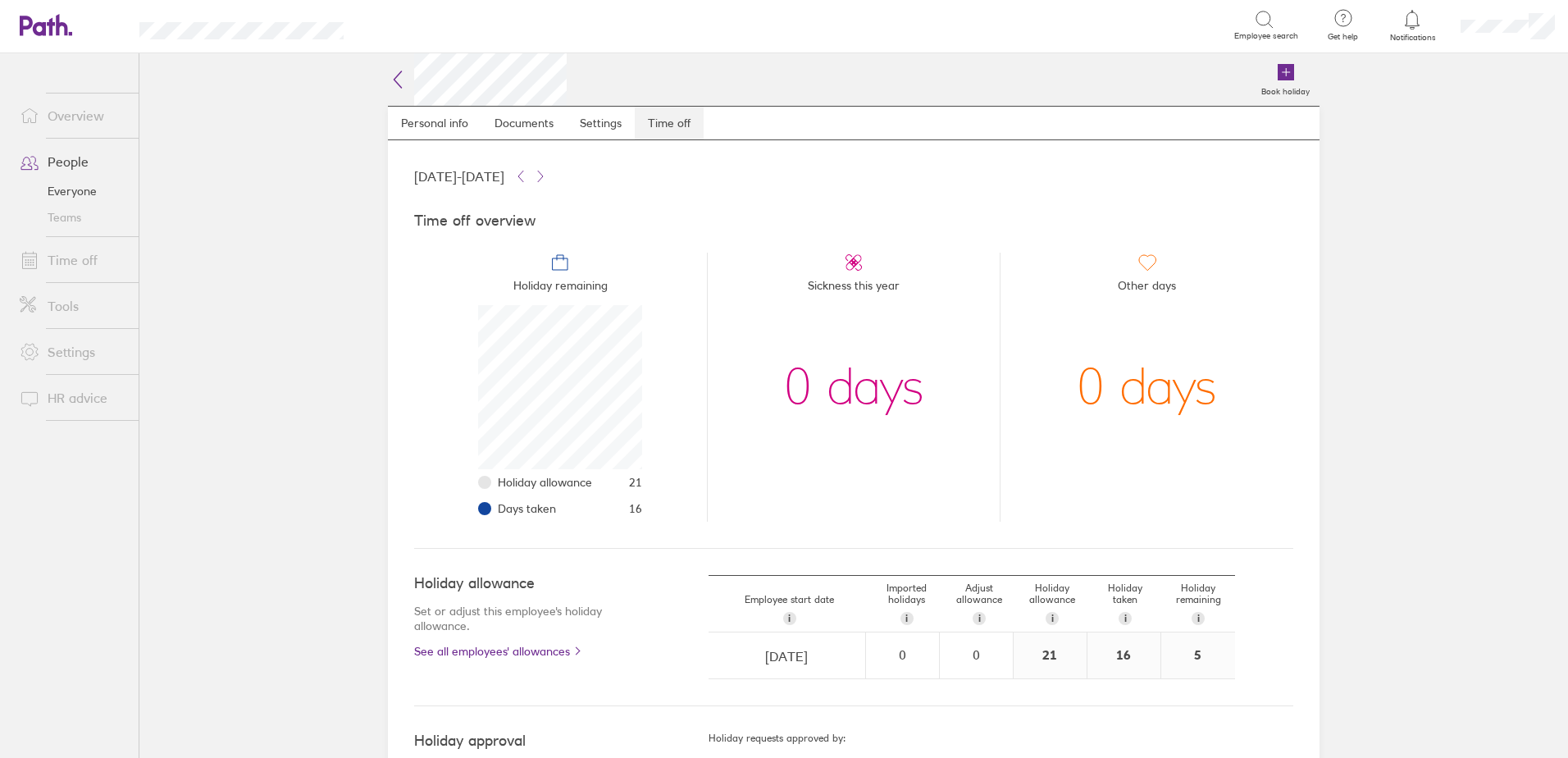
scroll to position [164, 164]
click at [93, 263] on link "Time off" at bounding box center [72, 259] width 132 height 32
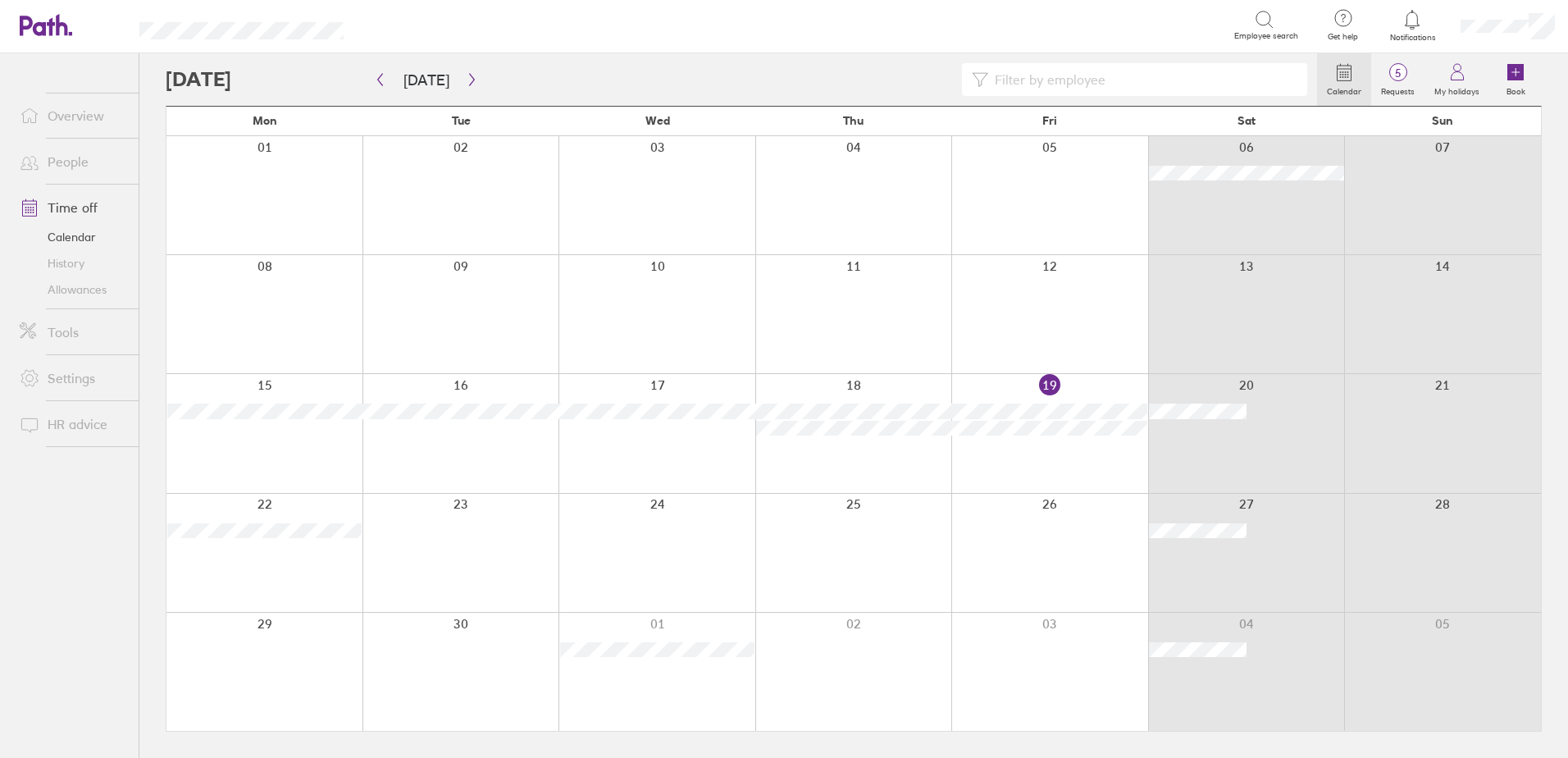
click at [89, 161] on link "People" at bounding box center [72, 161] width 132 height 32
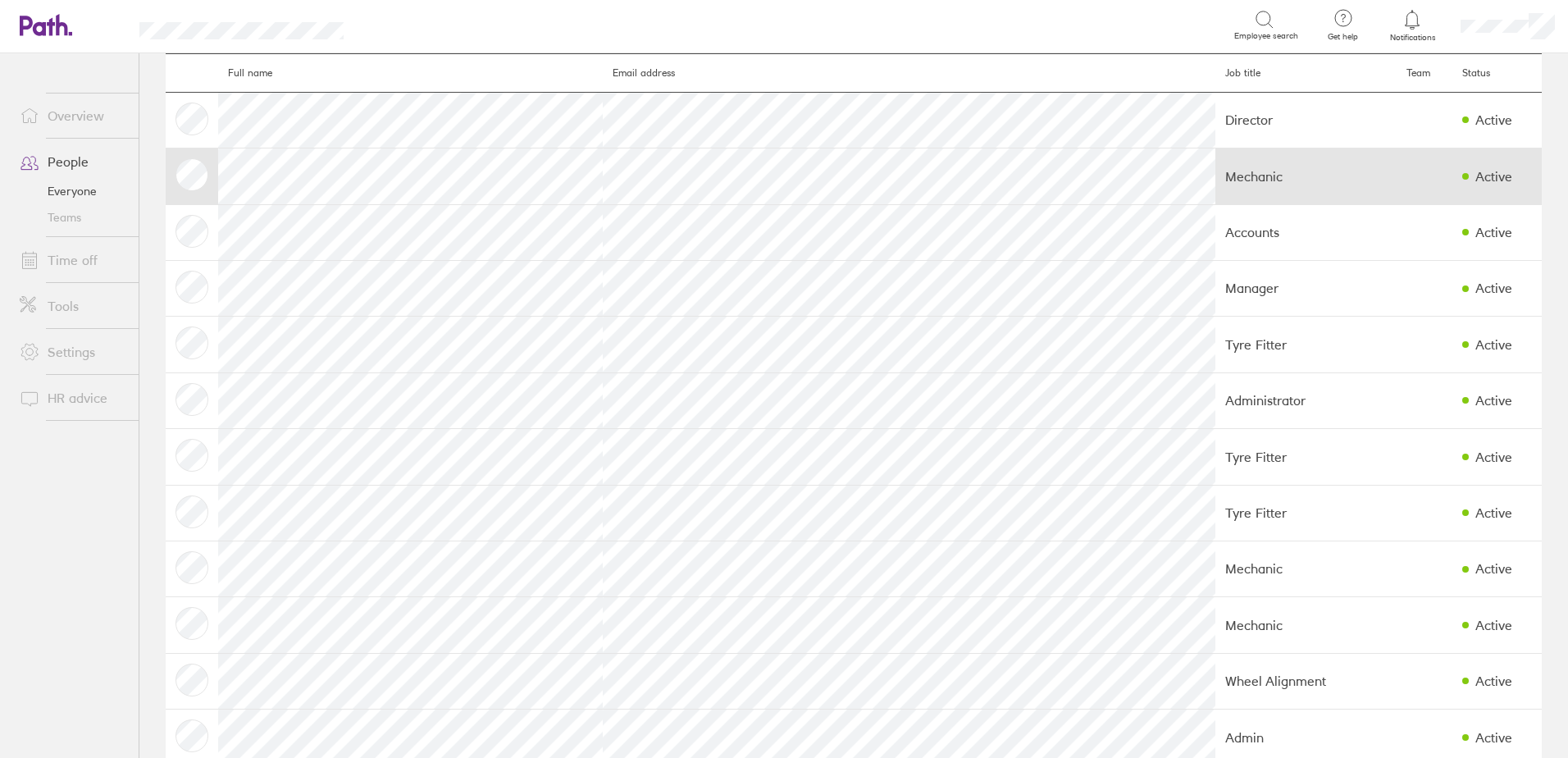
scroll to position [82, 0]
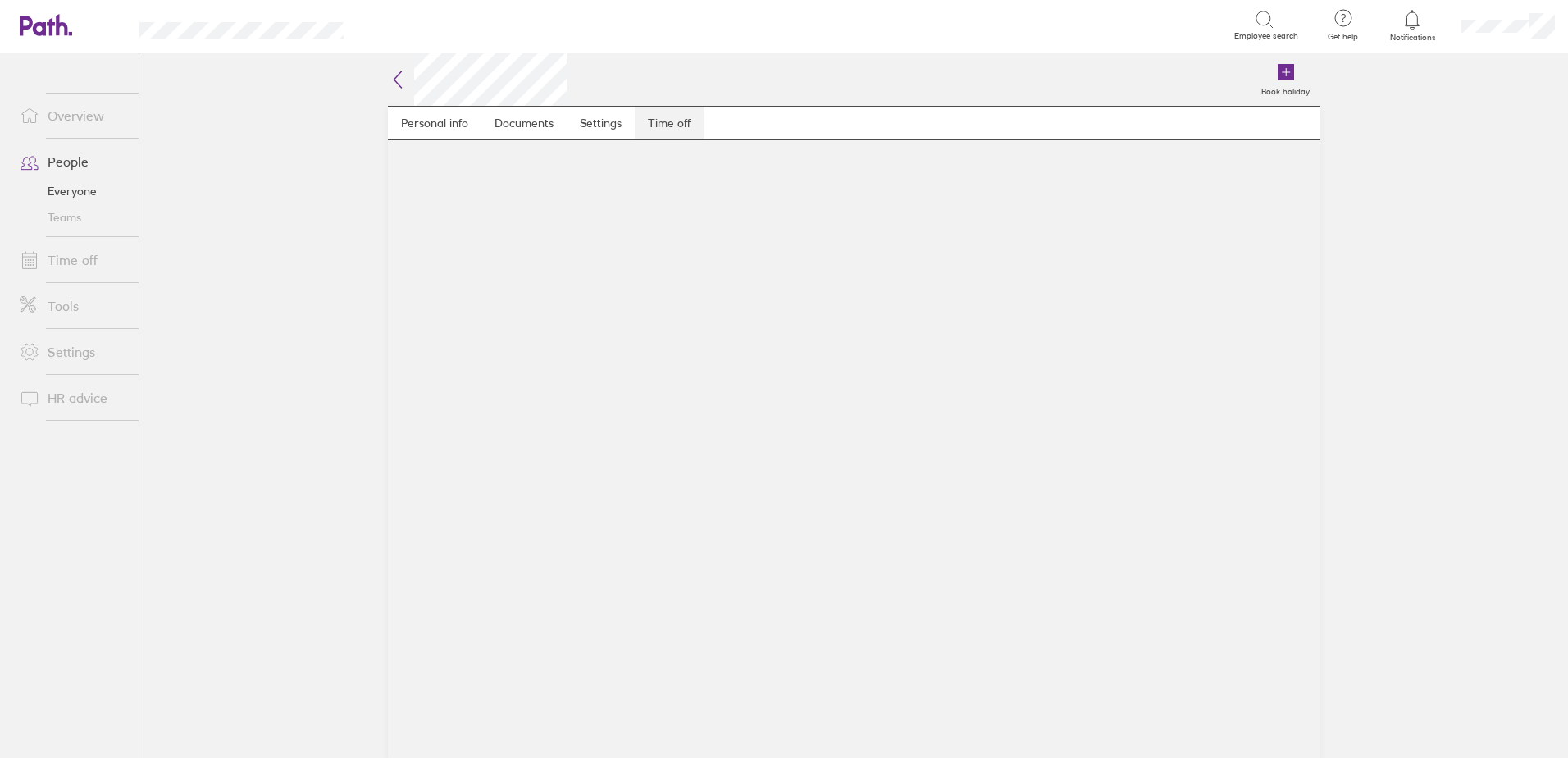
click at [676, 118] on link "Time off" at bounding box center [668, 123] width 69 height 32
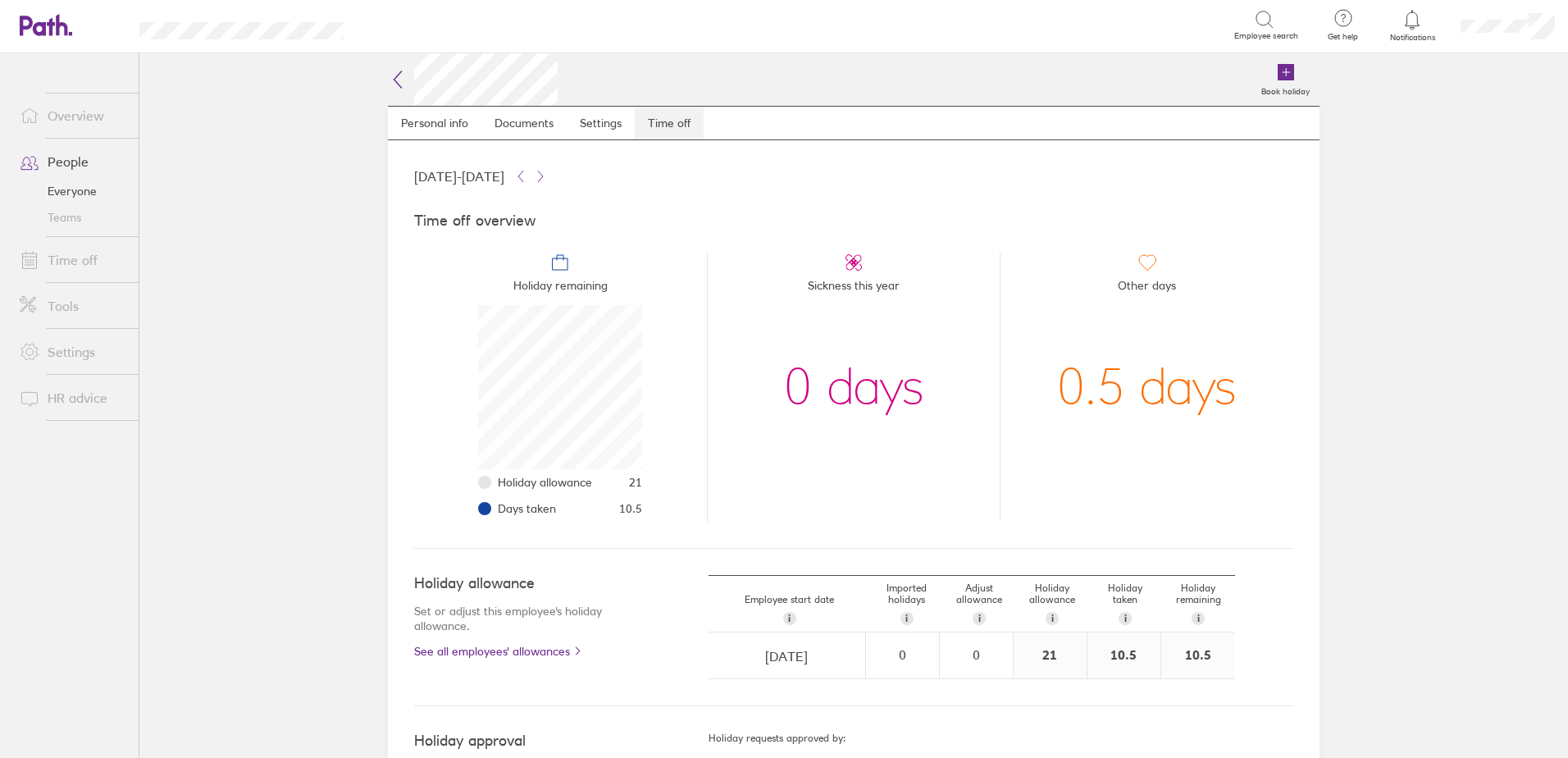
scroll to position [164, 164]
click at [56, 25] on icon at bounding box center [46, 25] width 52 height 22
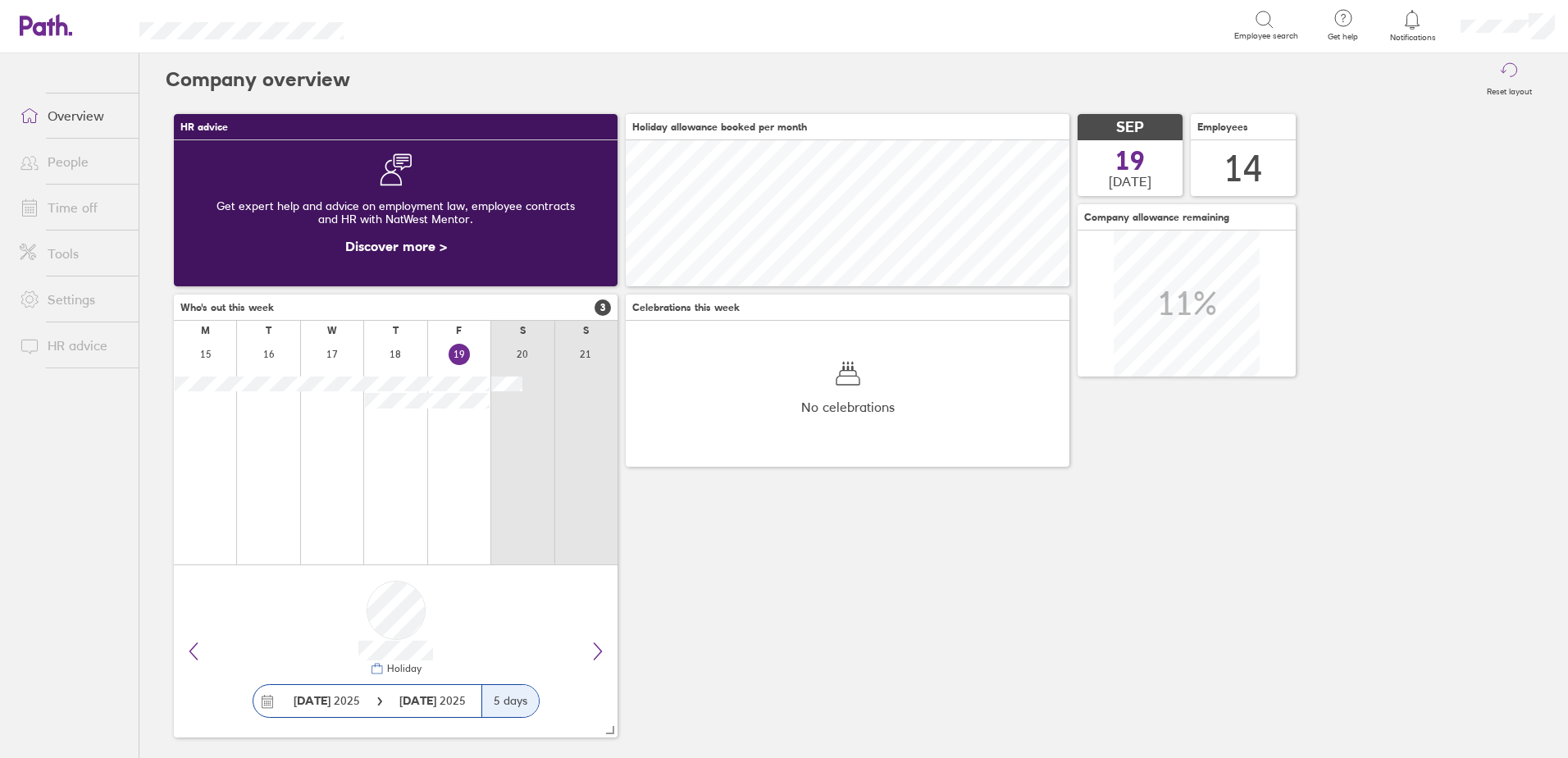
click at [82, 165] on link "People" at bounding box center [72, 161] width 132 height 32
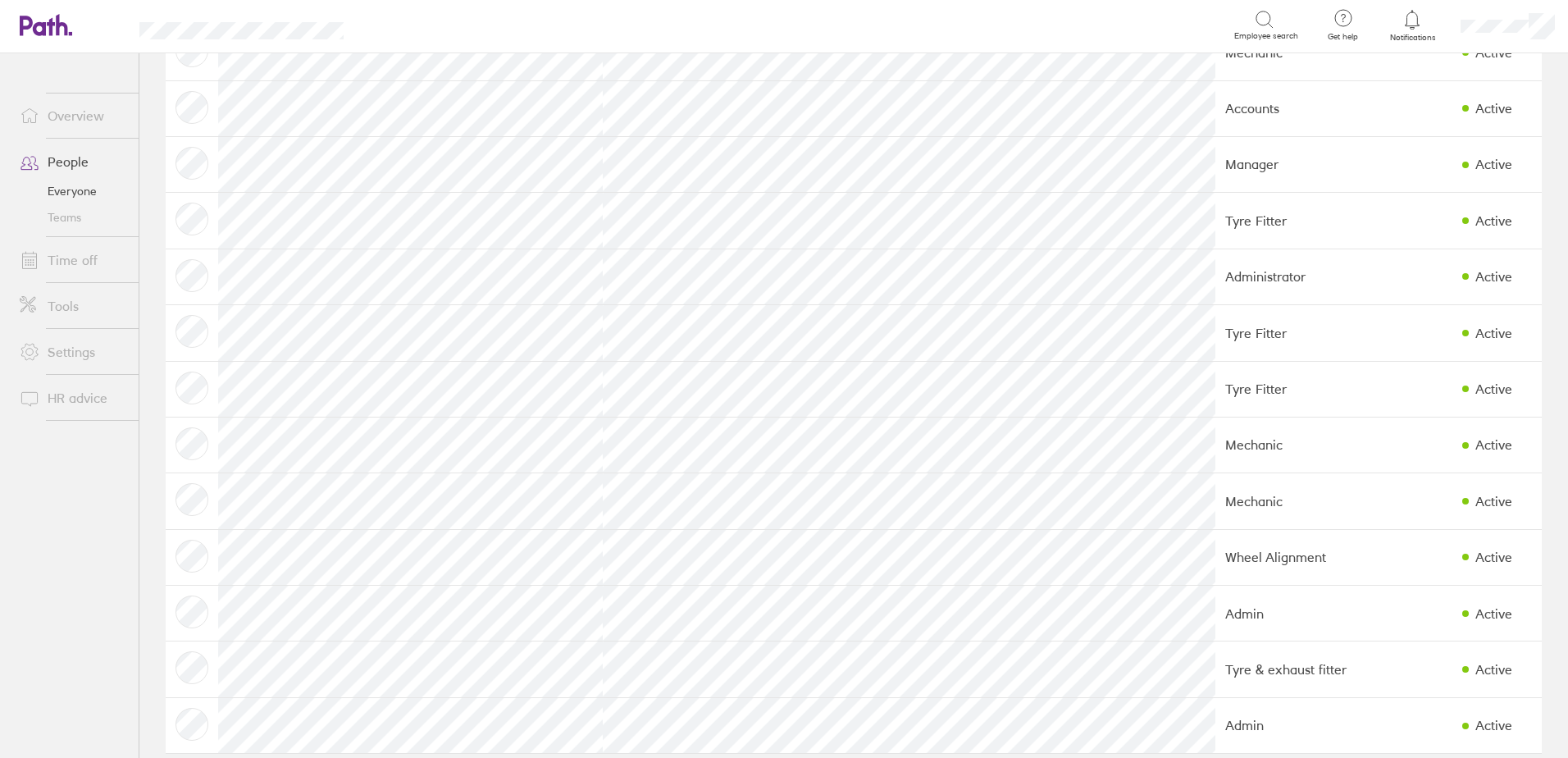
scroll to position [199, 0]
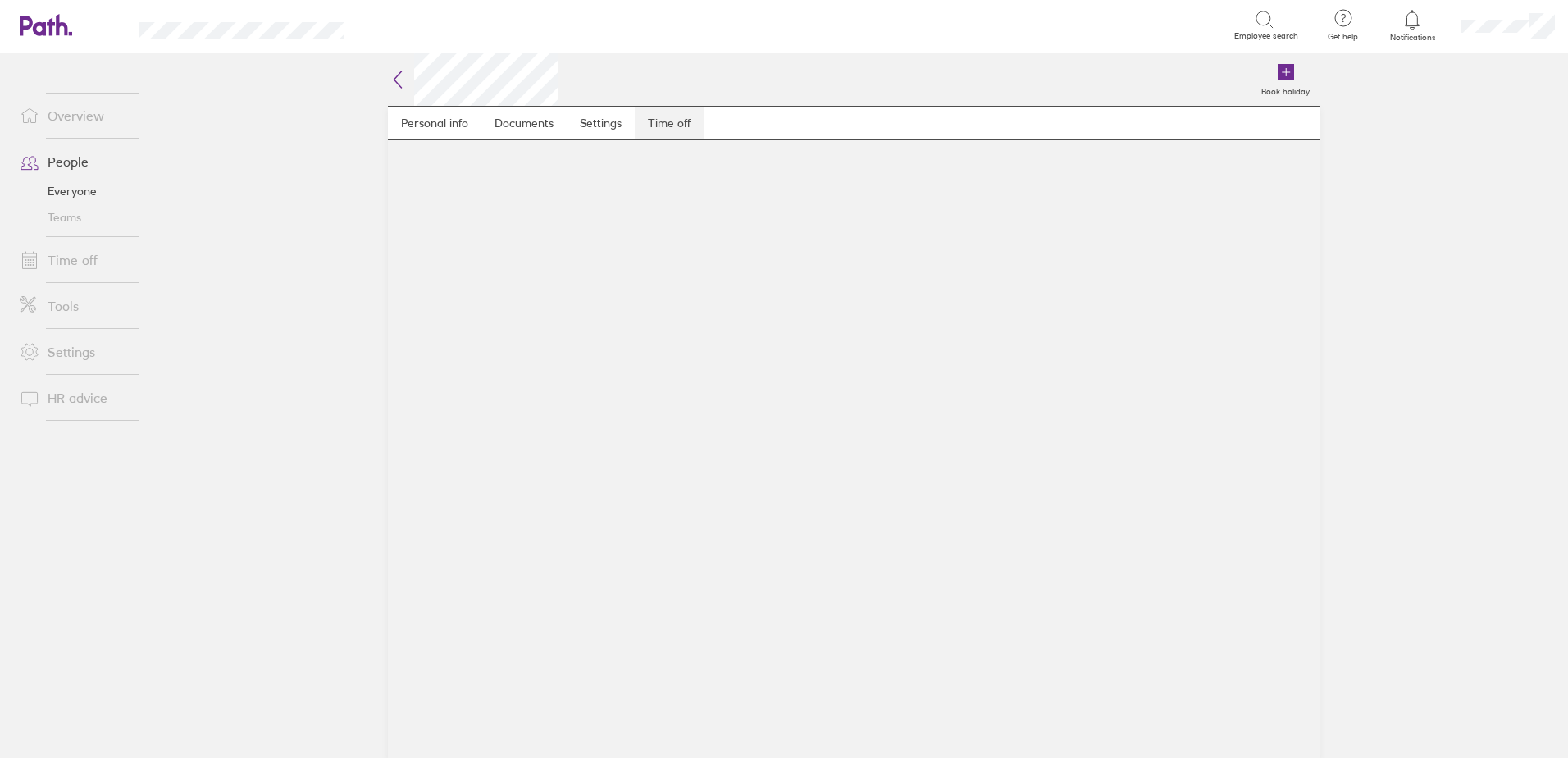
click at [680, 130] on link "Time off" at bounding box center [668, 123] width 69 height 32
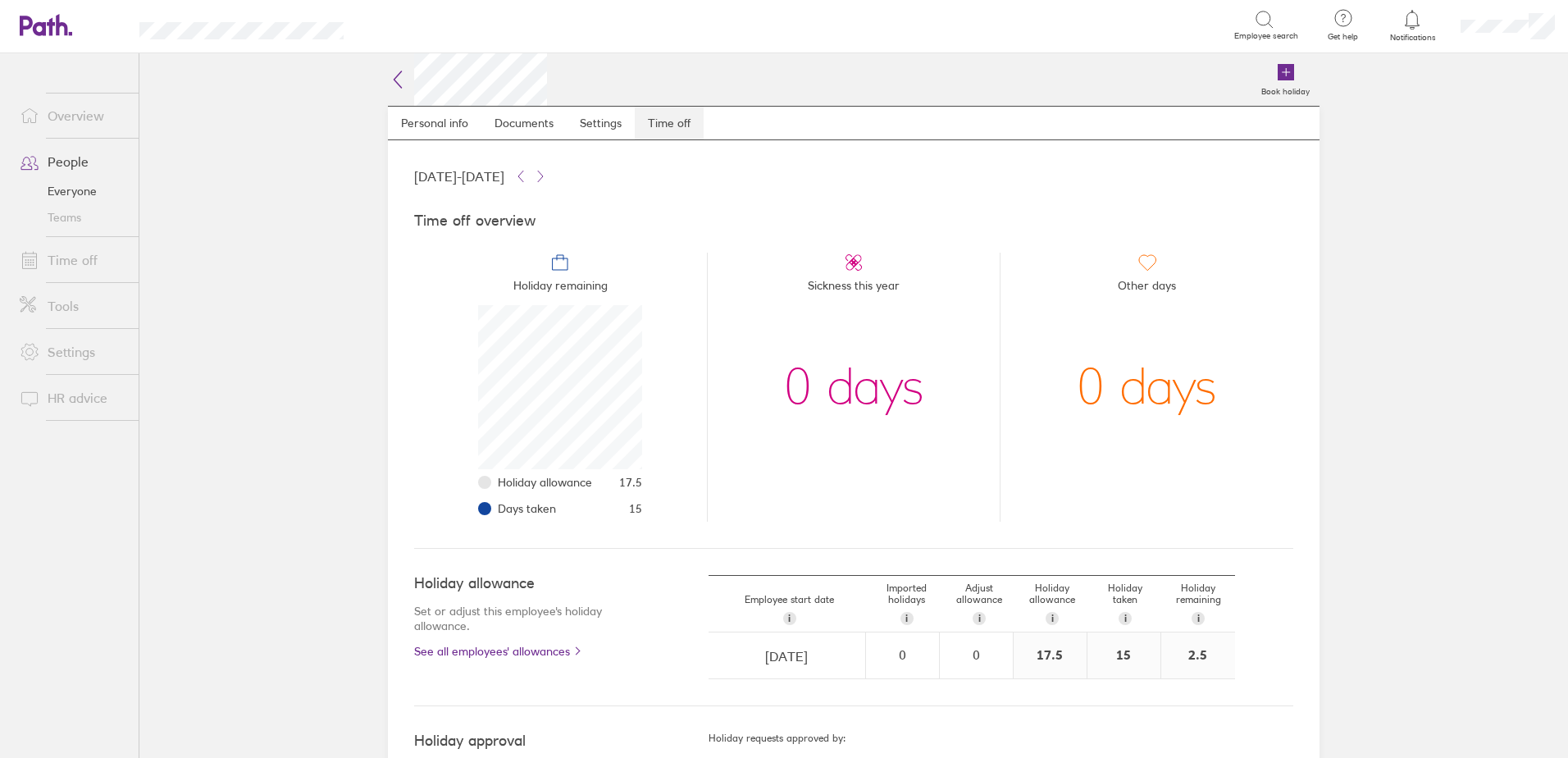
scroll to position [164, 164]
click at [76, 262] on link "Time off" at bounding box center [72, 259] width 132 height 32
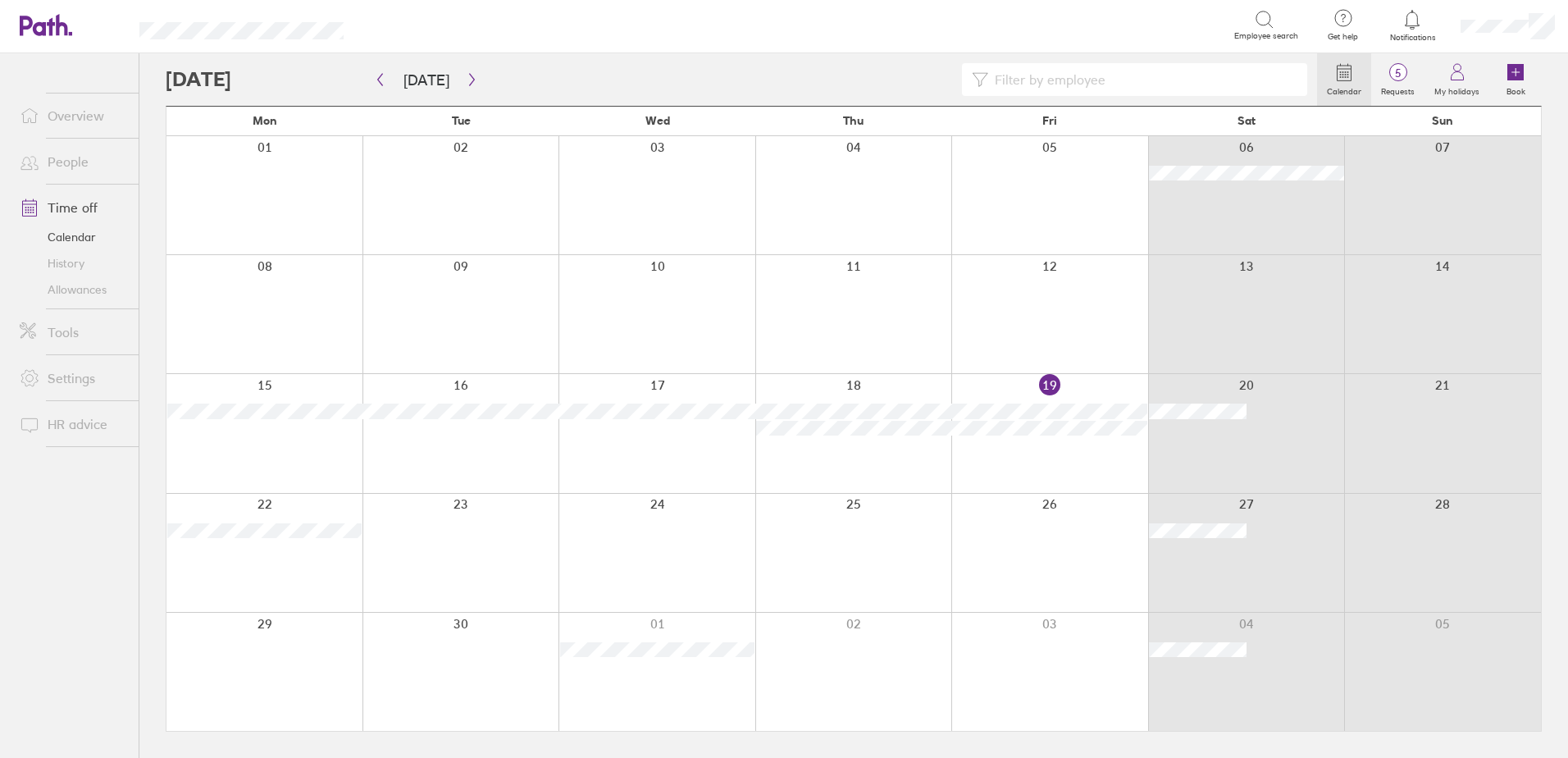
click at [79, 157] on link "People" at bounding box center [72, 161] width 132 height 32
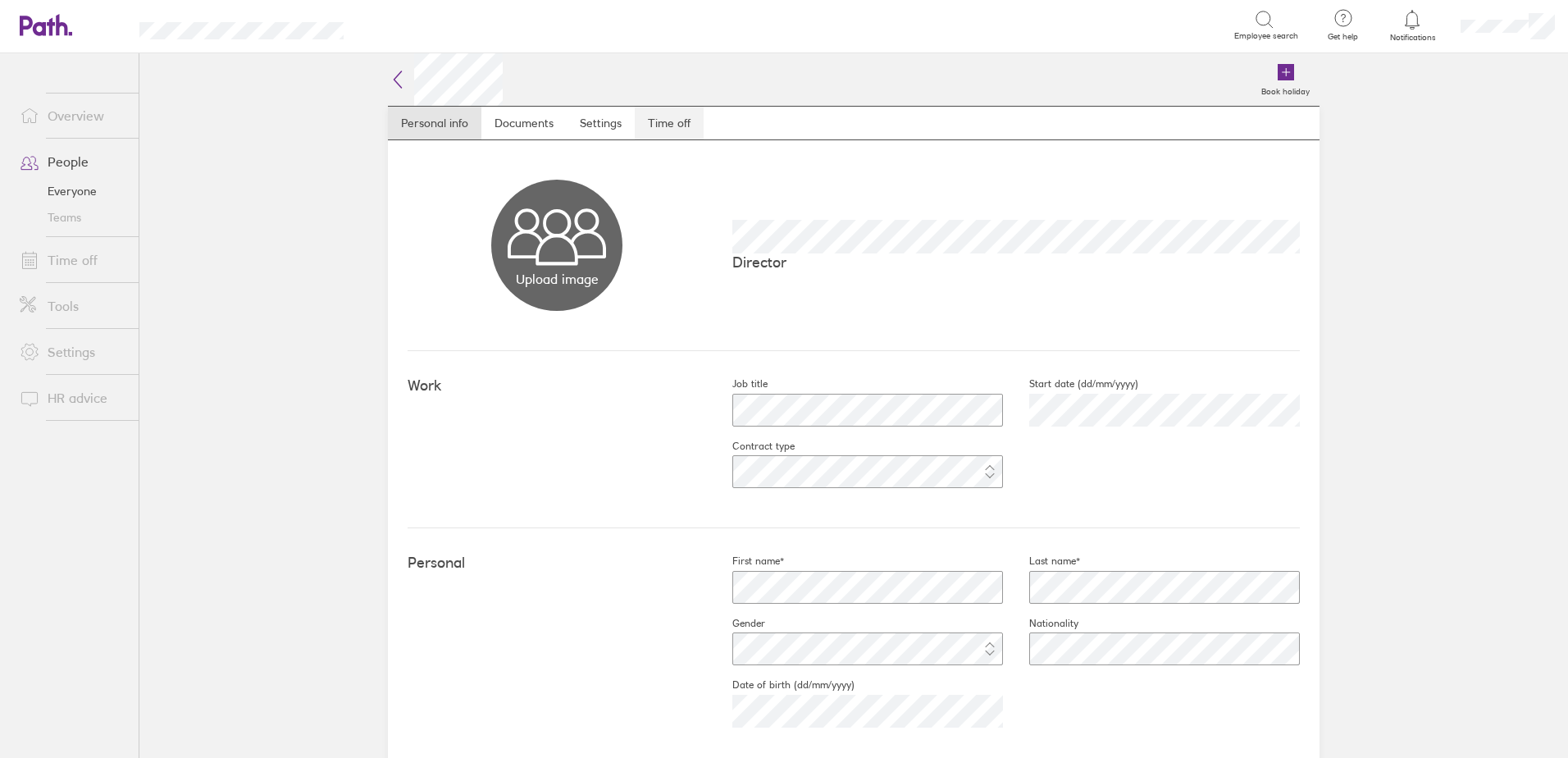
click at [686, 124] on link "Time off" at bounding box center [668, 123] width 69 height 32
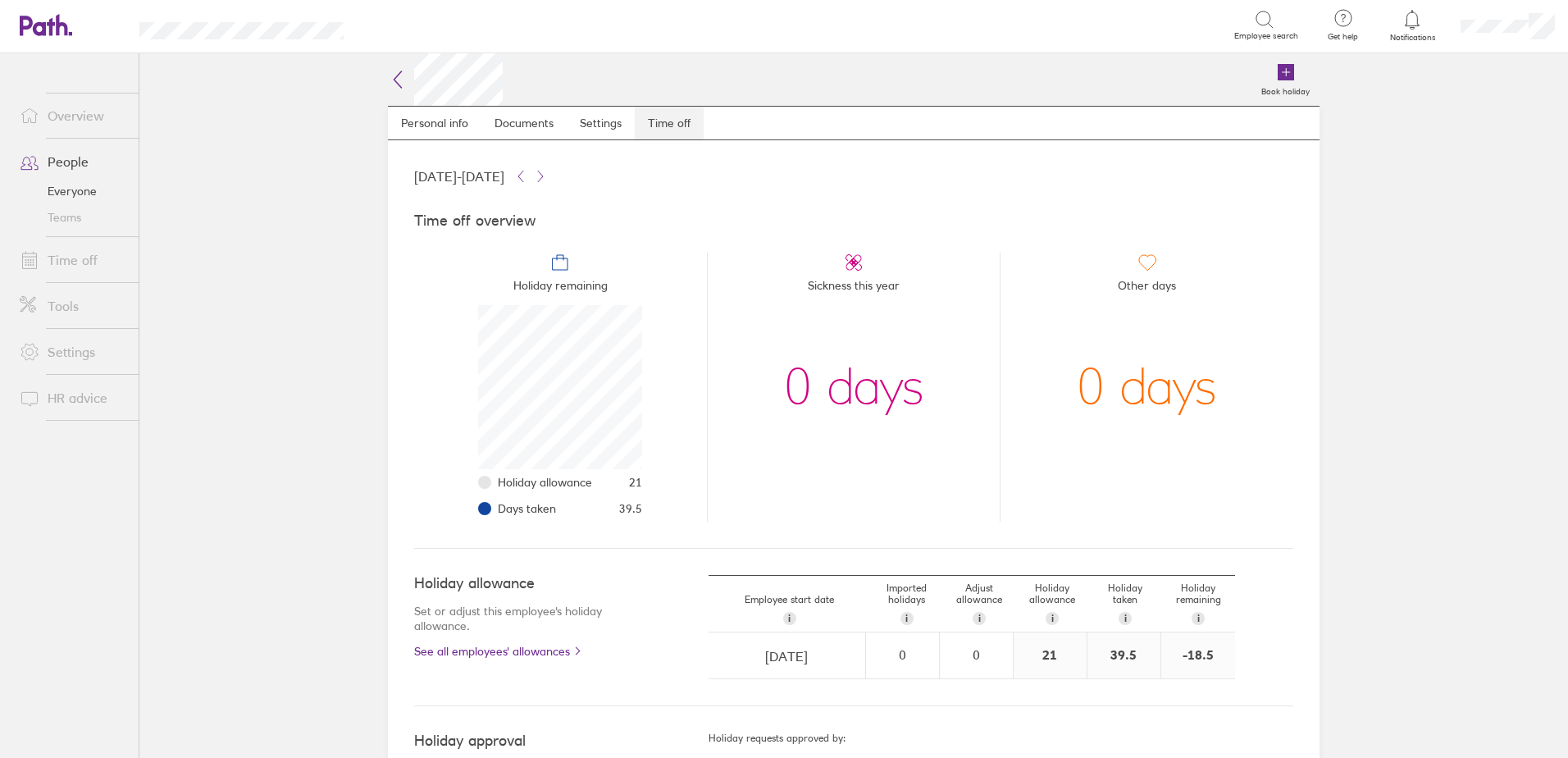
scroll to position [164, 164]
click at [81, 153] on link "People" at bounding box center [72, 161] width 132 height 32
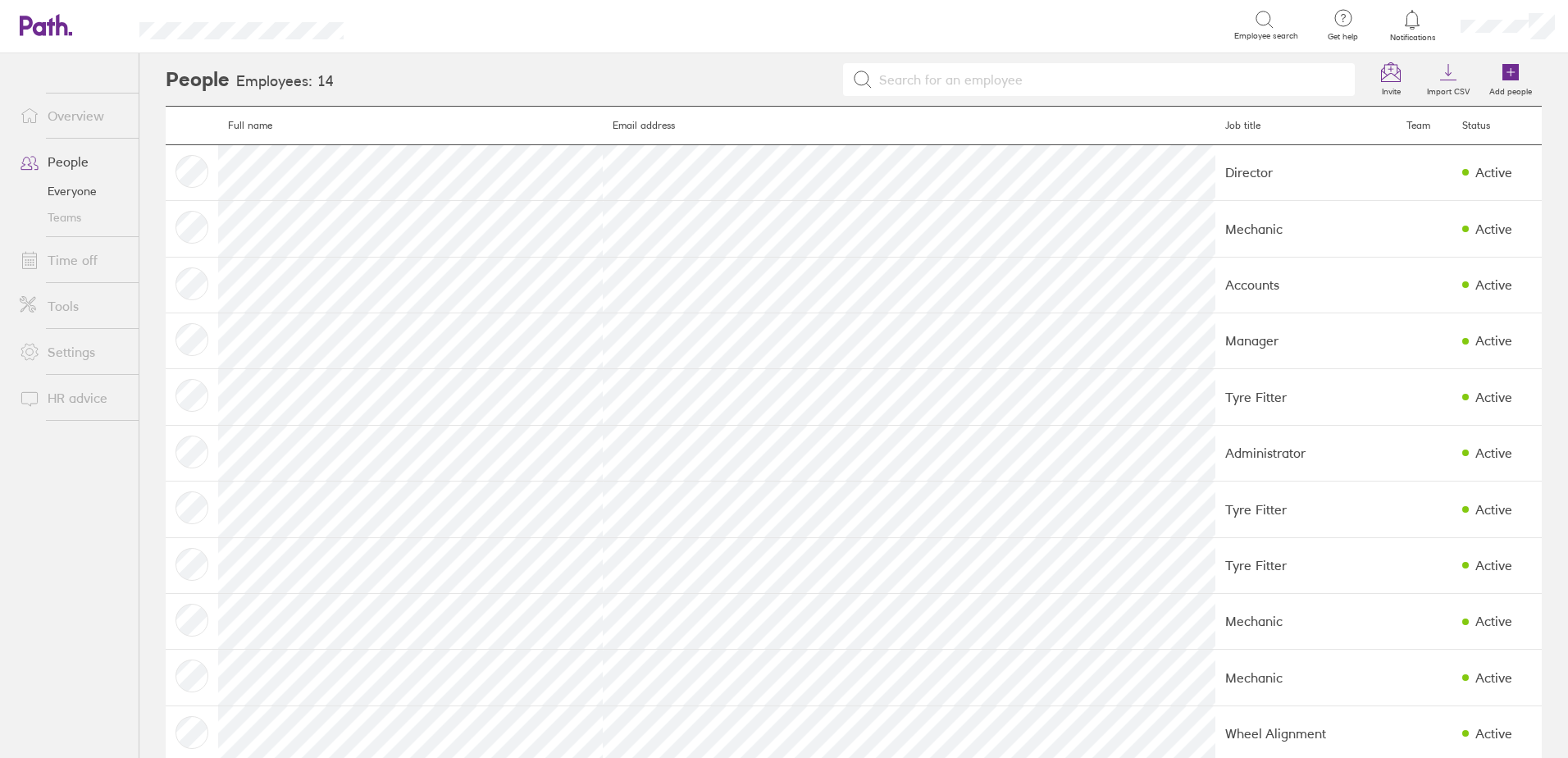
click at [1406, 27] on icon at bounding box center [1412, 19] width 19 height 19
